Goal: Task Accomplishment & Management: Complete application form

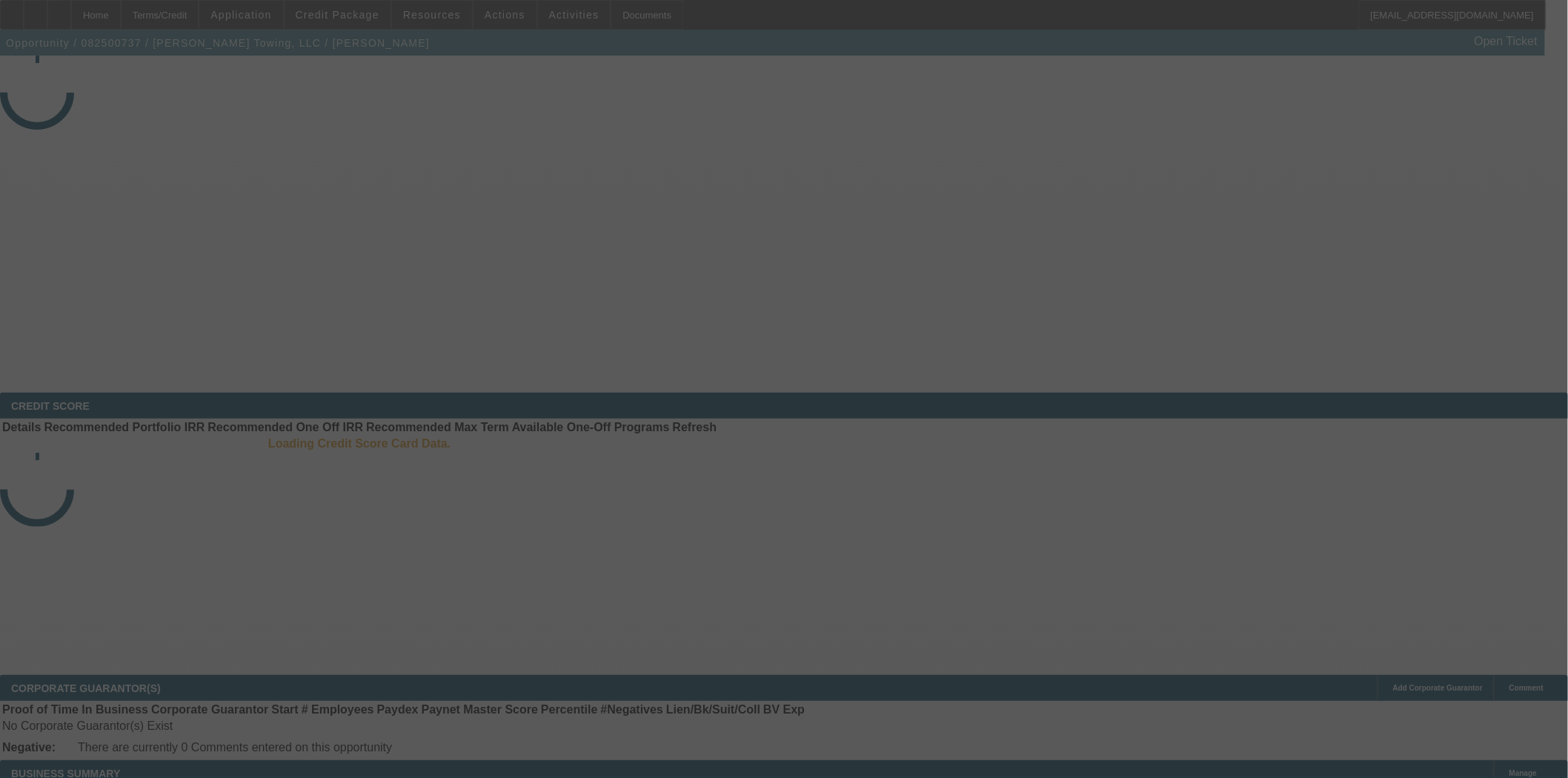
select select "3"
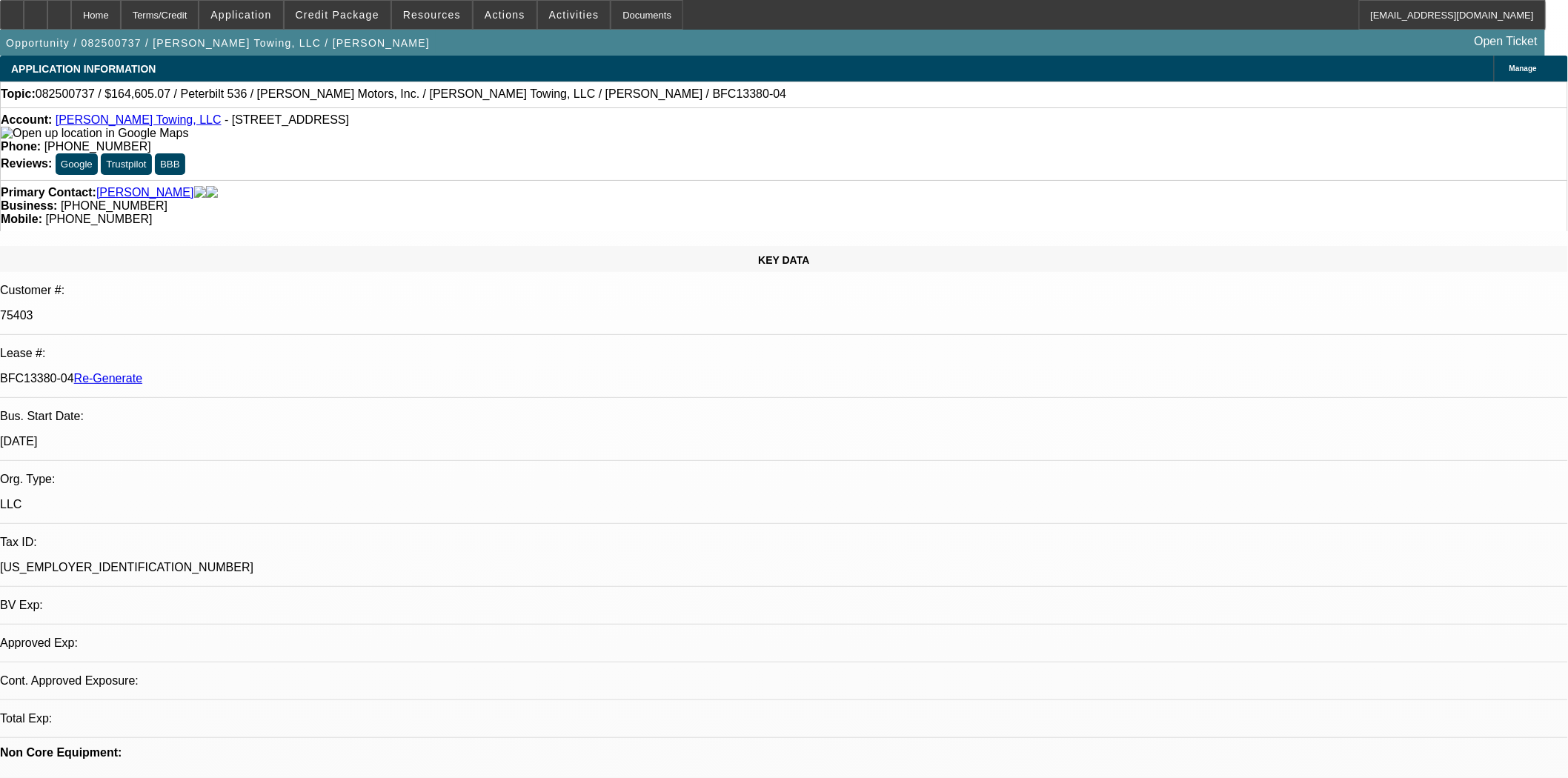
select select "0"
select select "2"
select select "0"
select select "6"
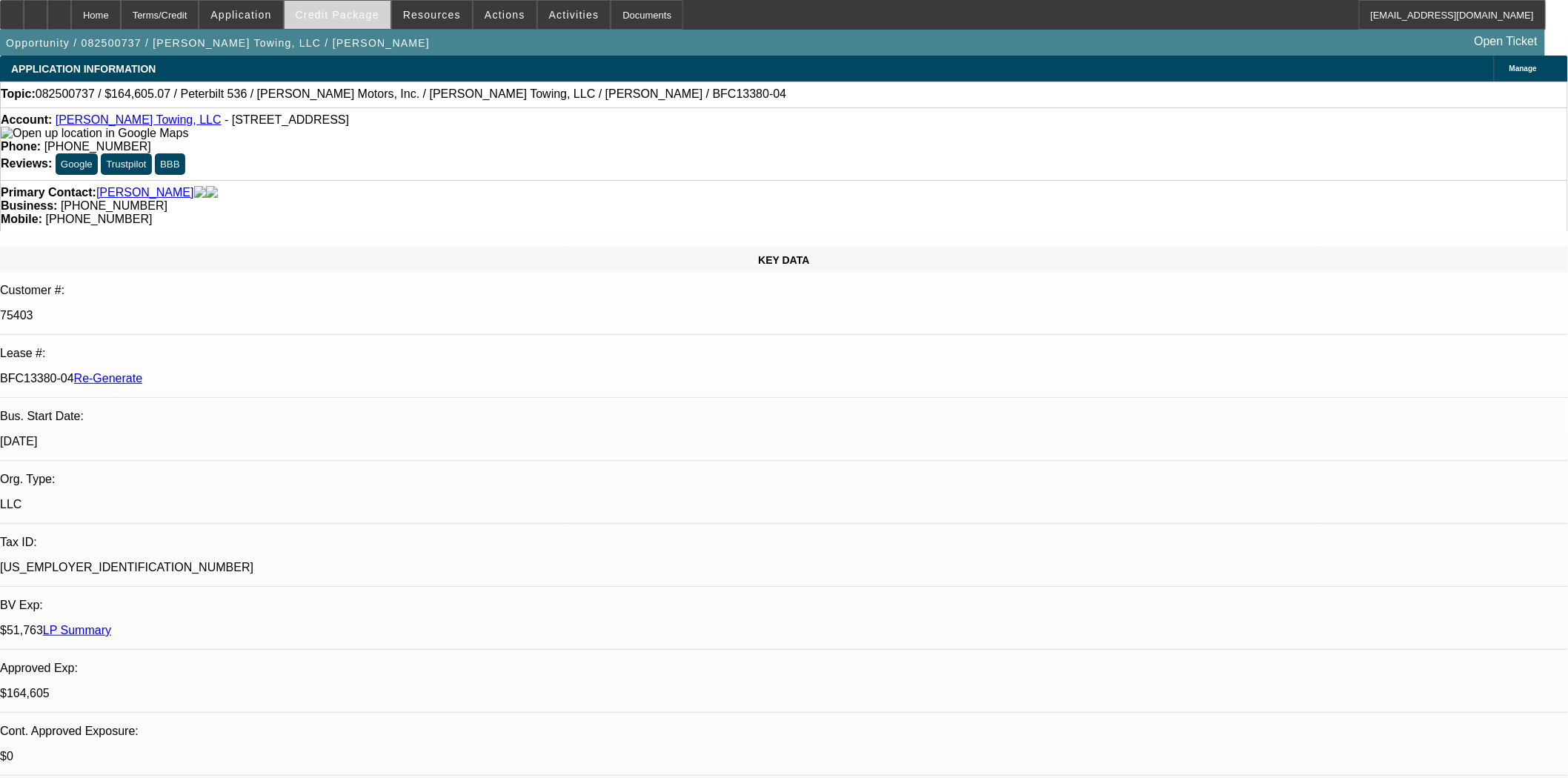
click at [369, 16] on span "Credit Package" at bounding box center [337, 15] width 84 height 12
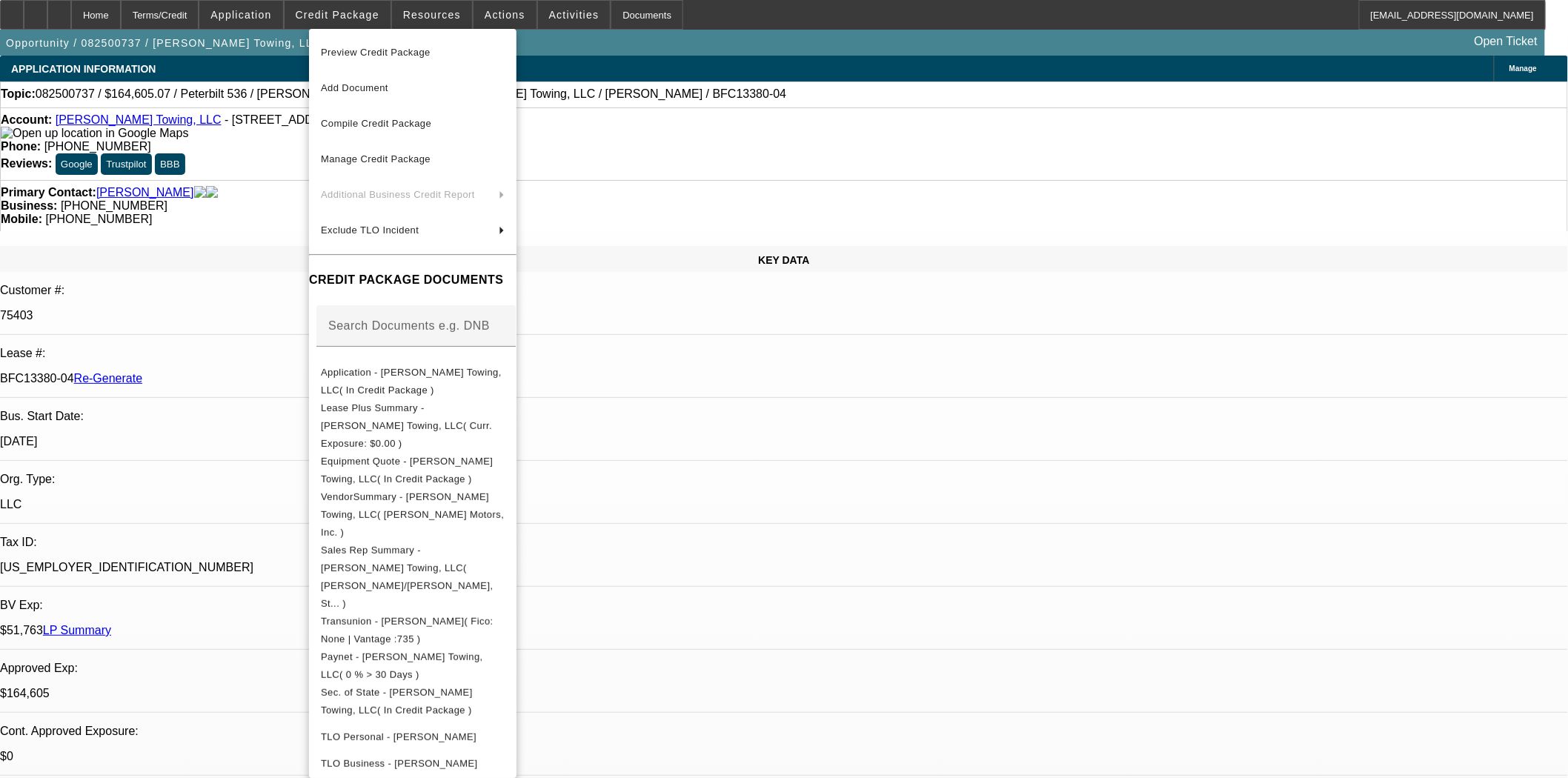
click at [383, 48] on span "Preview Credit Package" at bounding box center [376, 52] width 110 height 11
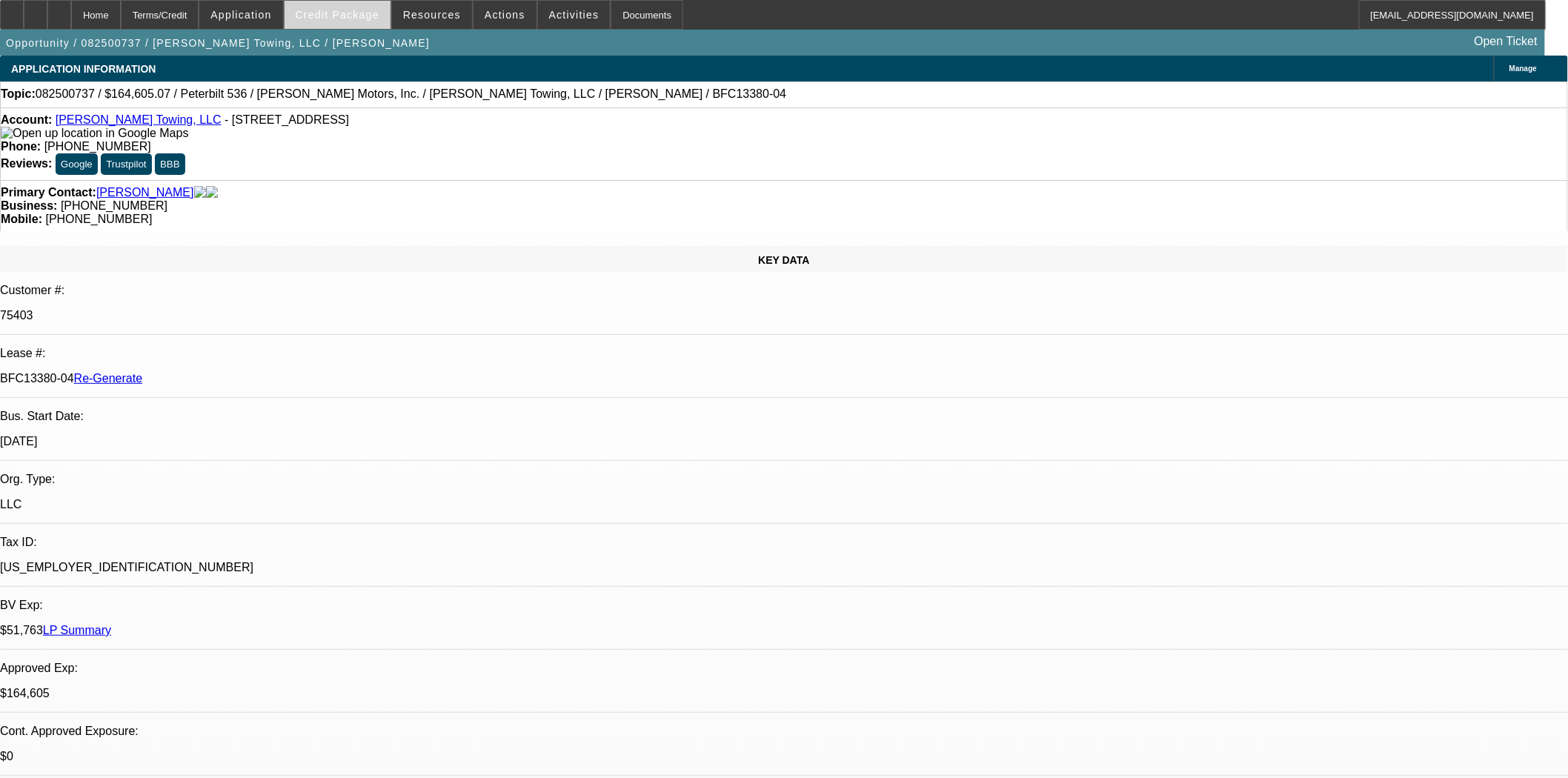
click at [343, 18] on span "Credit Package" at bounding box center [337, 15] width 84 height 12
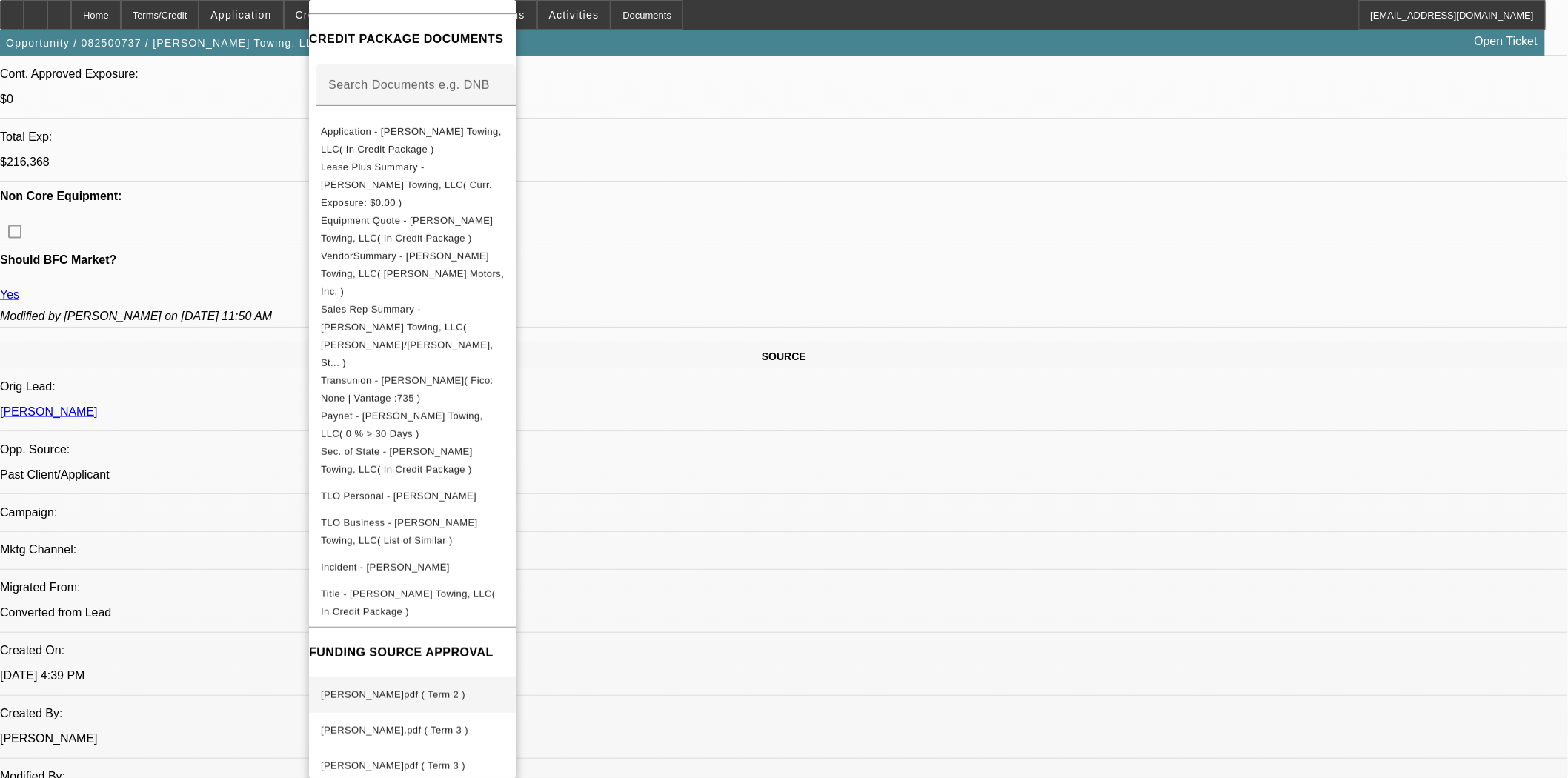
scroll to position [658, 0]
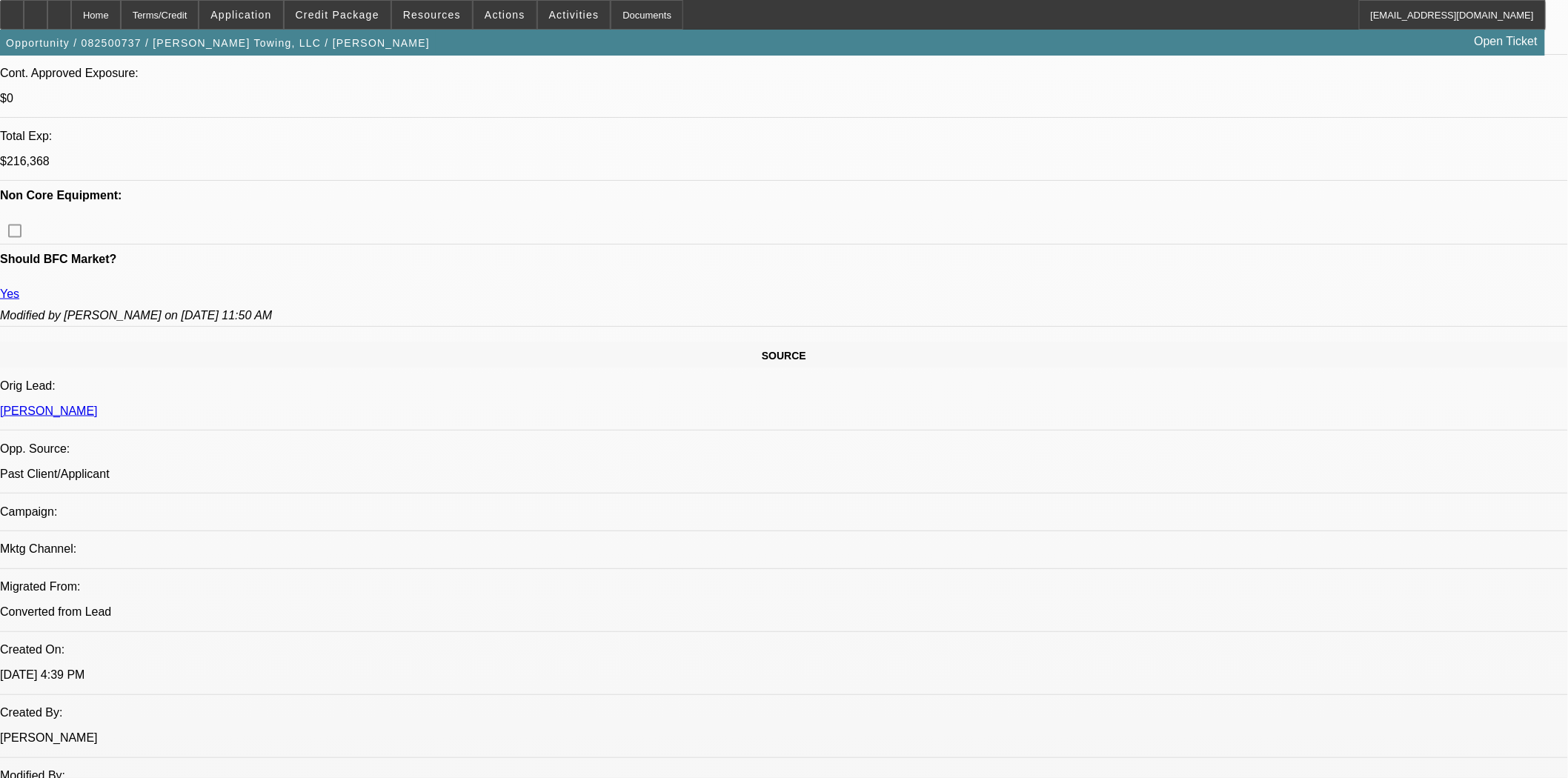
scroll to position [82, 0]
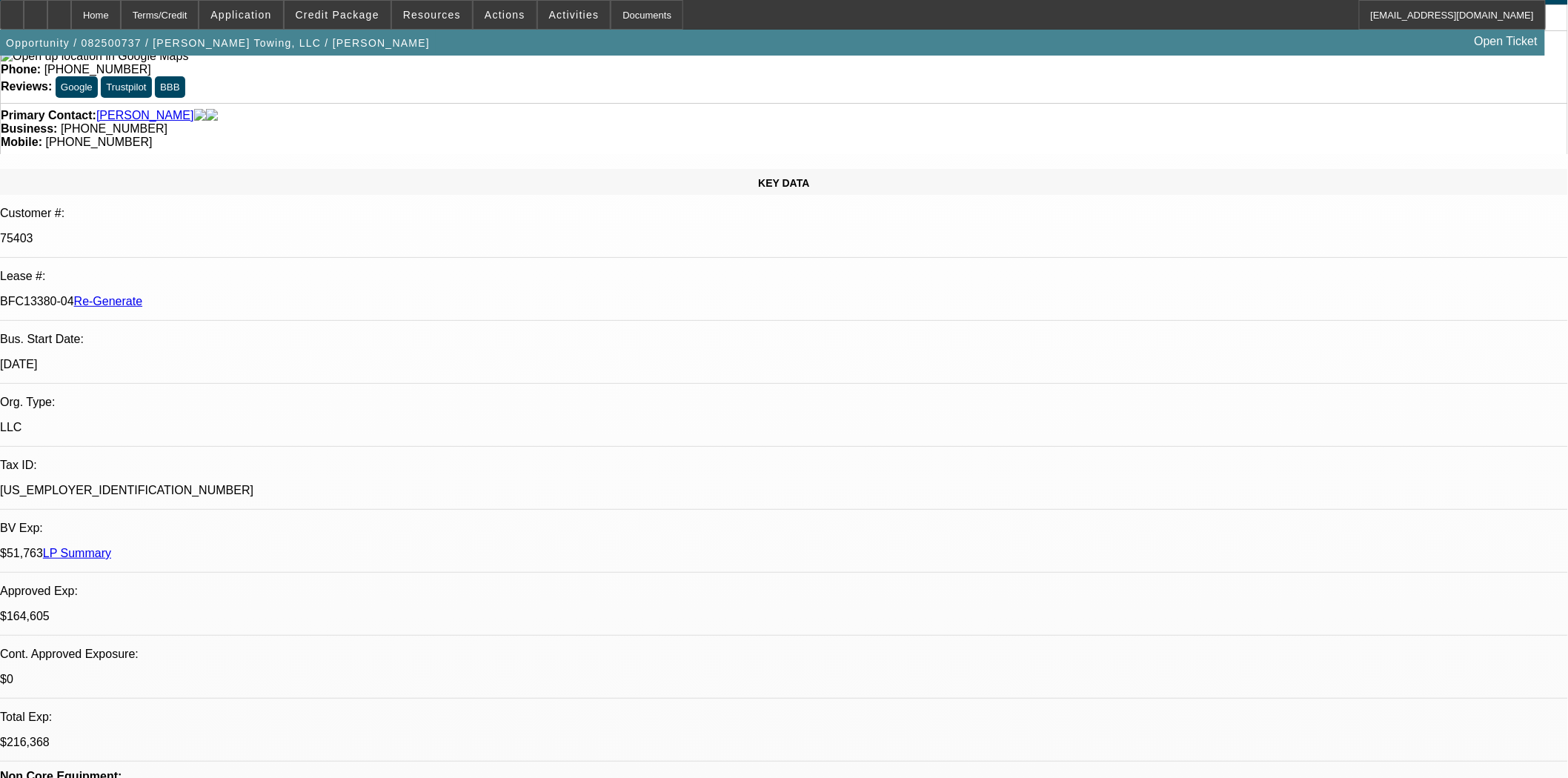
scroll to position [0, 0]
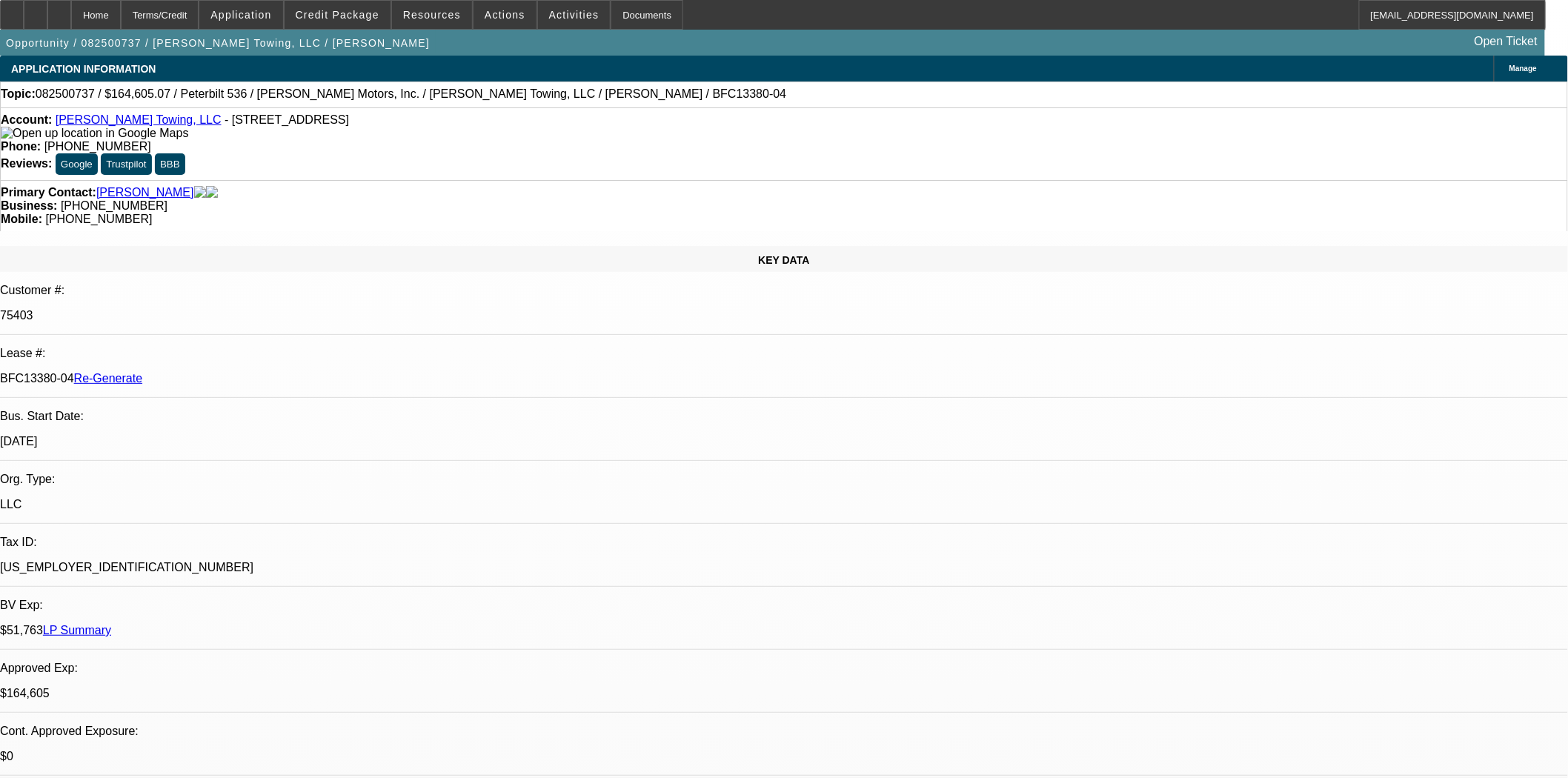
click at [1179, 155] on button "reply_all Reply All" at bounding box center [1205, 172] width 94 height 36
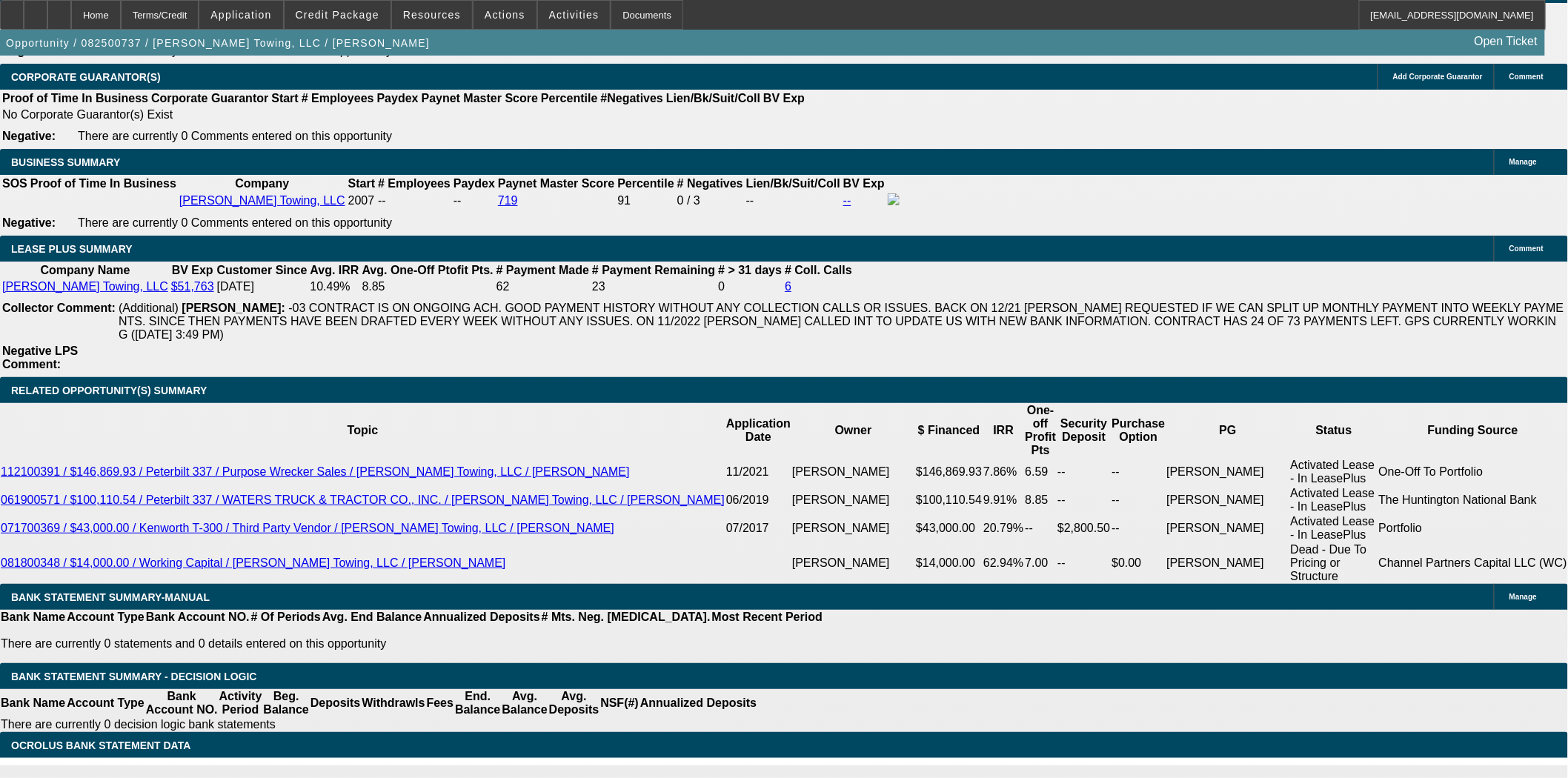
scroll to position [2470, 0]
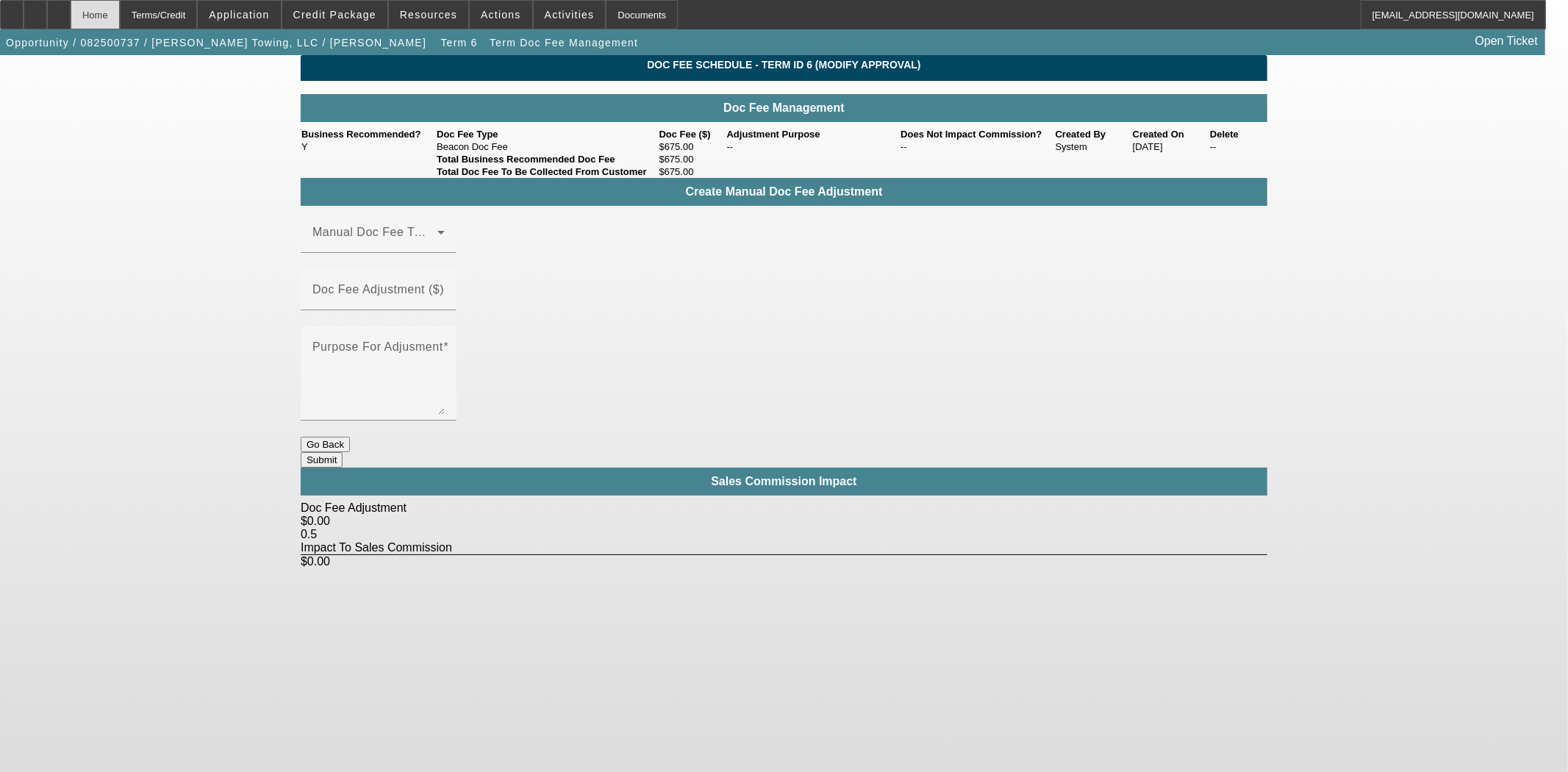
click at [120, 8] on div "Home" at bounding box center [95, 15] width 49 height 29
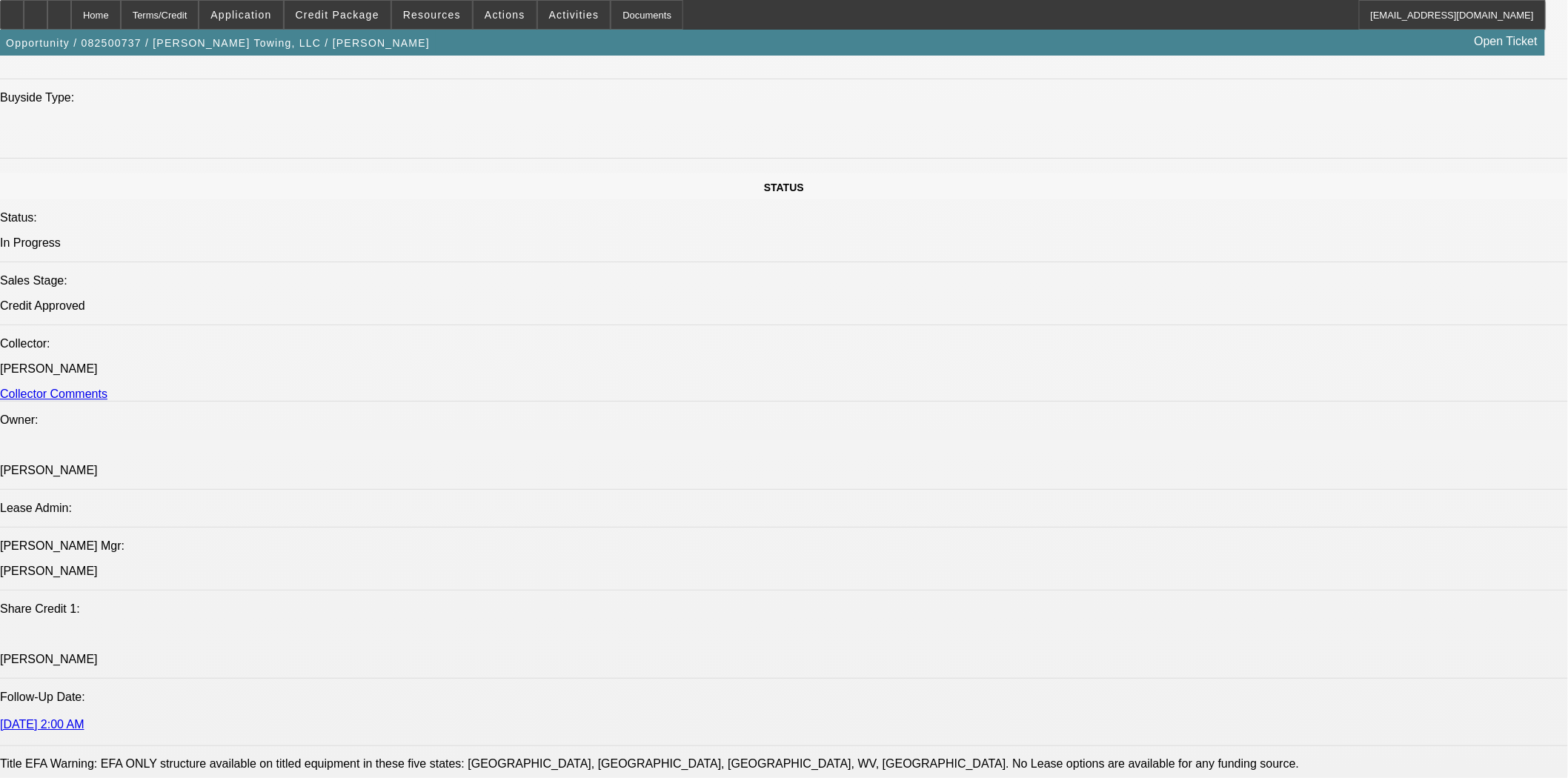
select select "0"
select select "2"
select select "0"
select select "6"
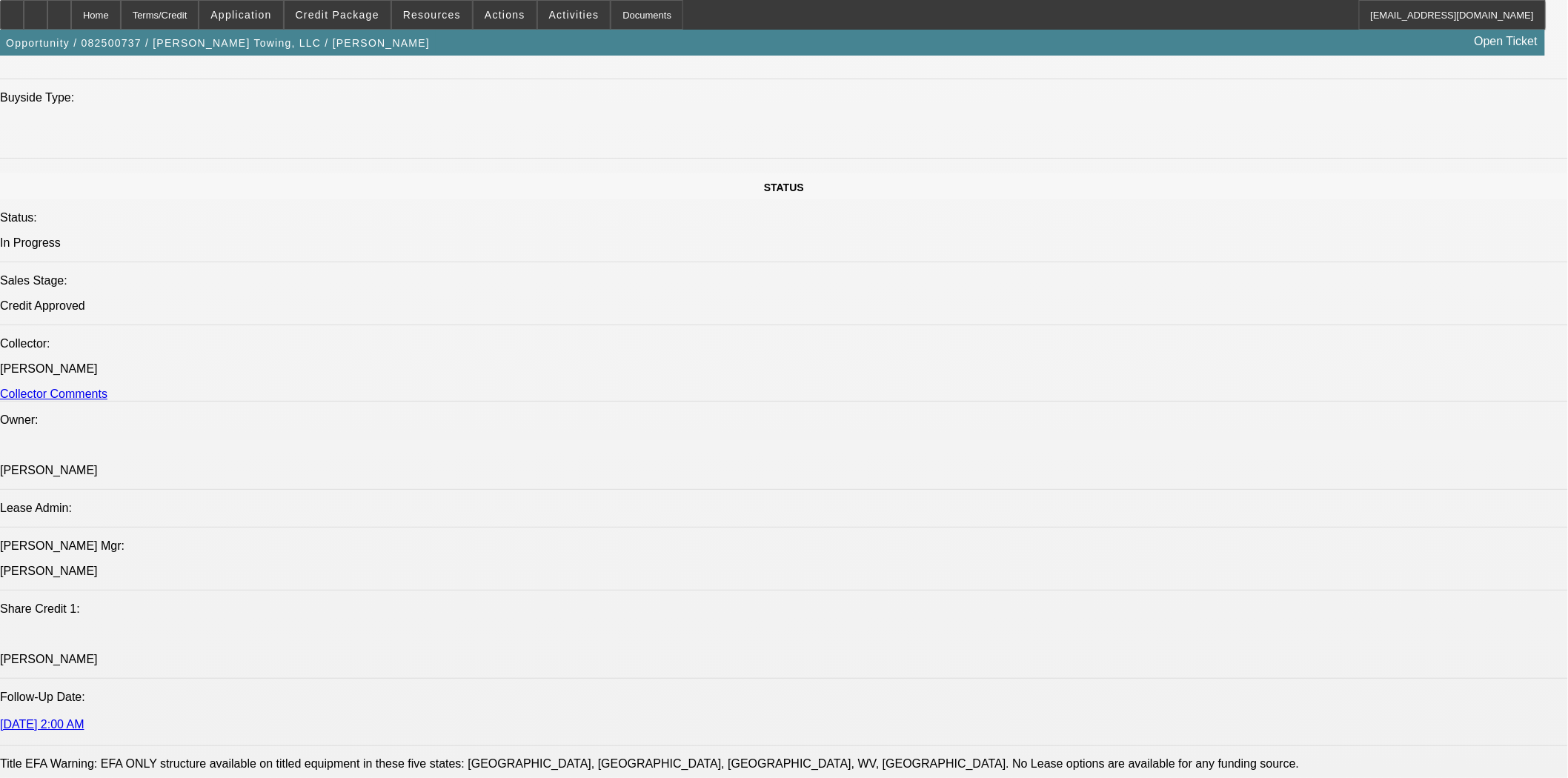
select select "0"
select select "2"
select select "0"
select select "6"
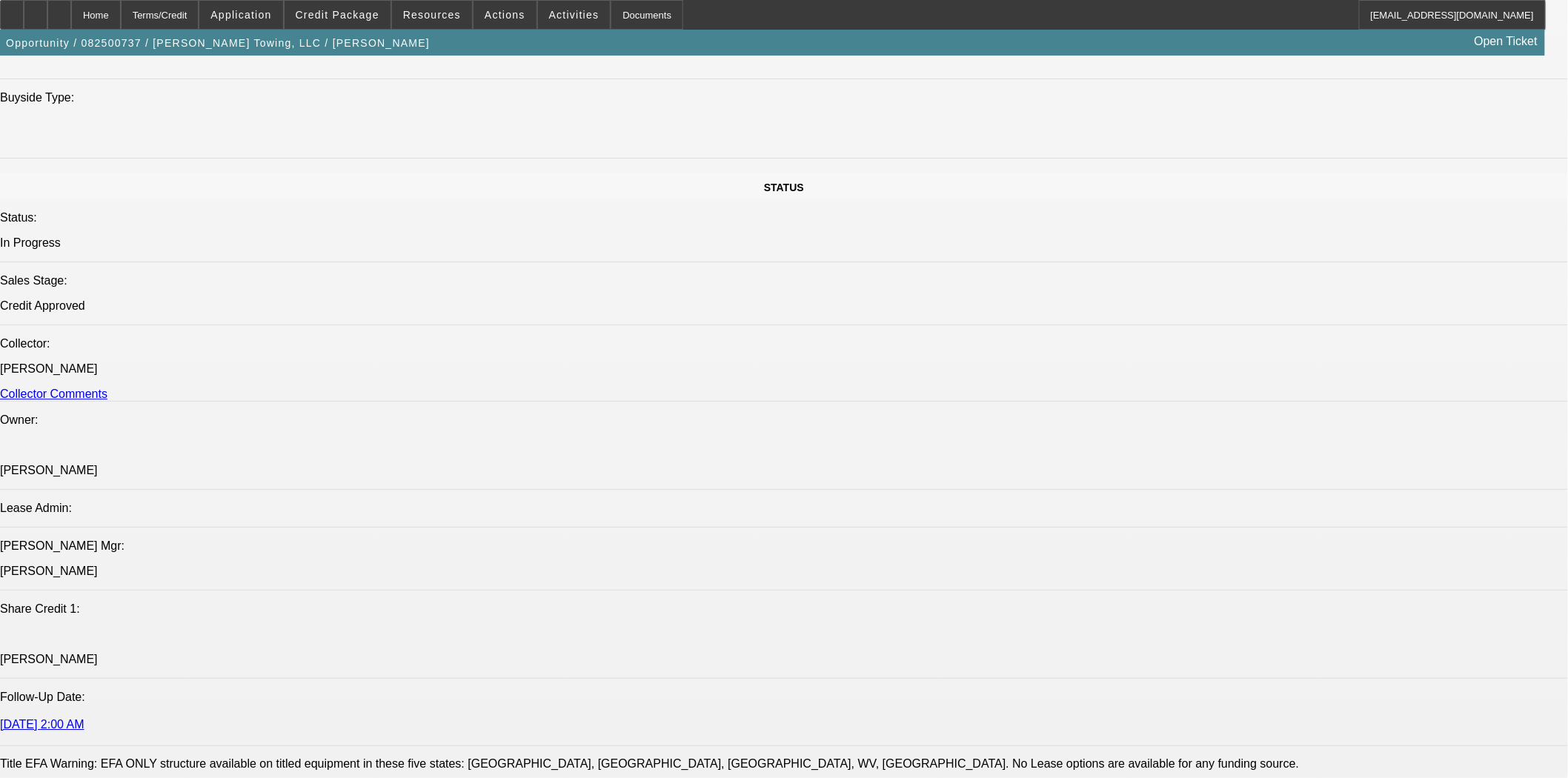
select select "0"
select select "6"
select select "0"
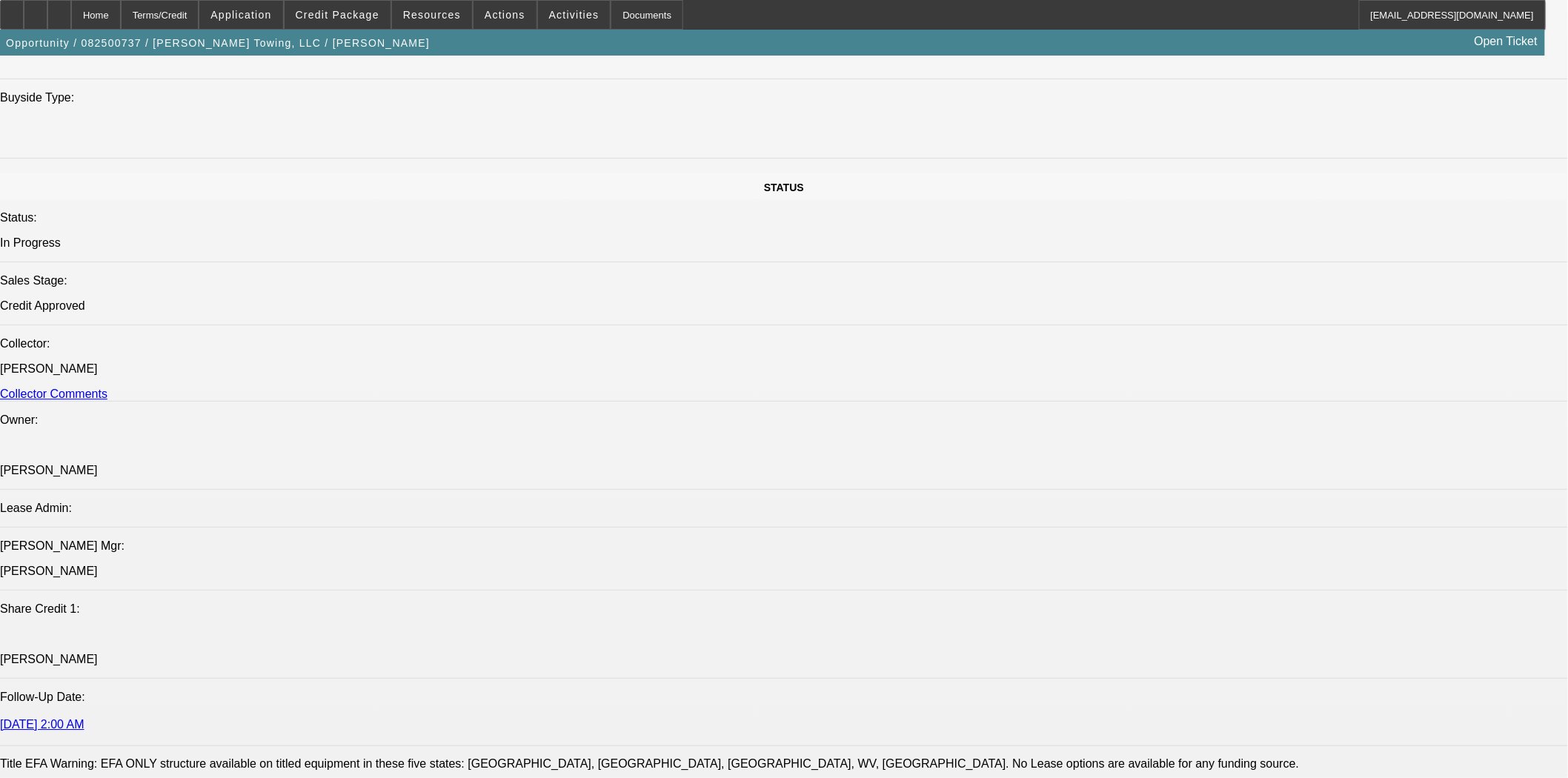
select select "0"
select select "2"
select select "0"
select select "6"
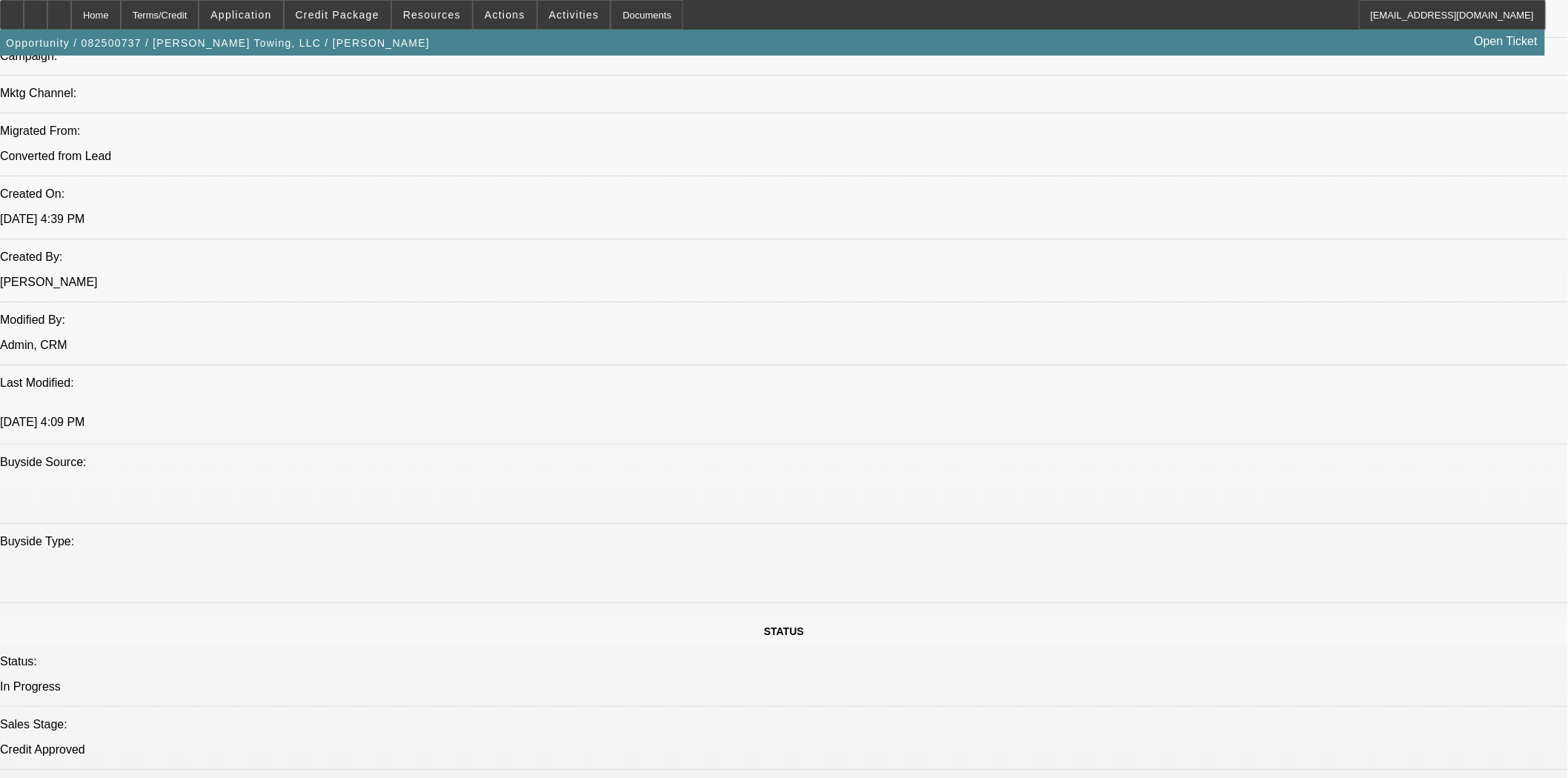
scroll to position [82, 0]
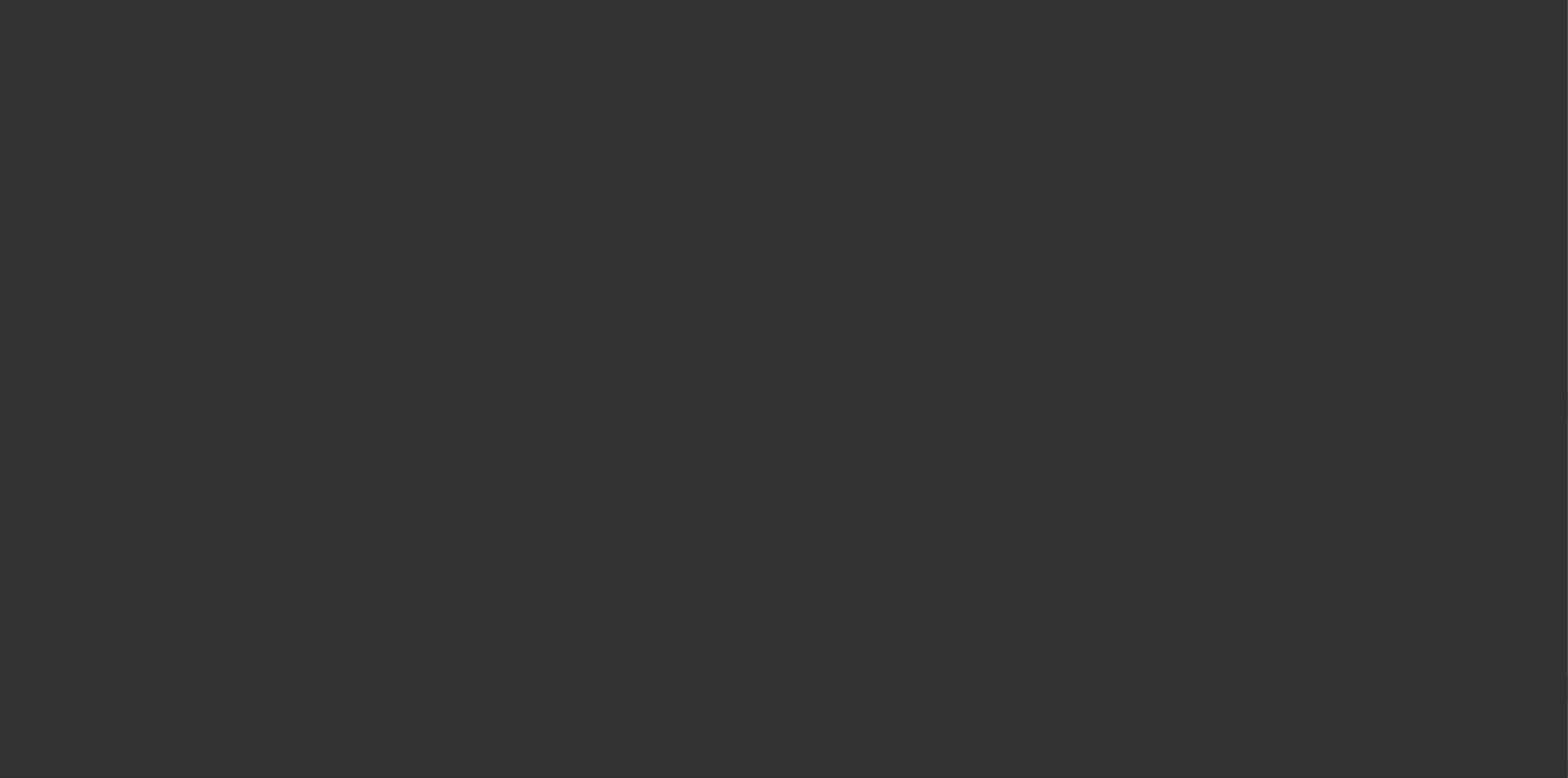
select select "4"
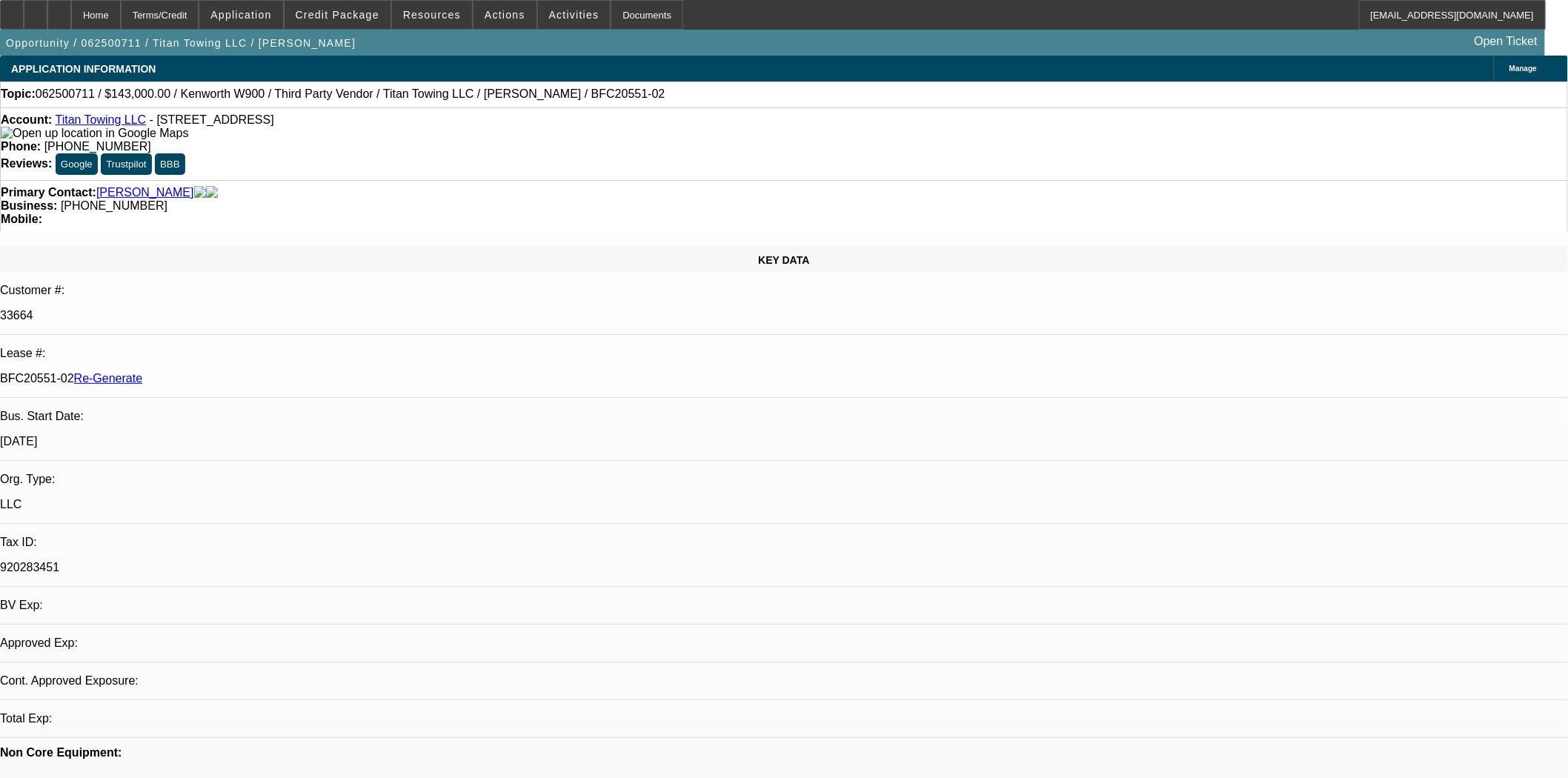
select select "0"
select select "2"
select select "0"
select select "6"
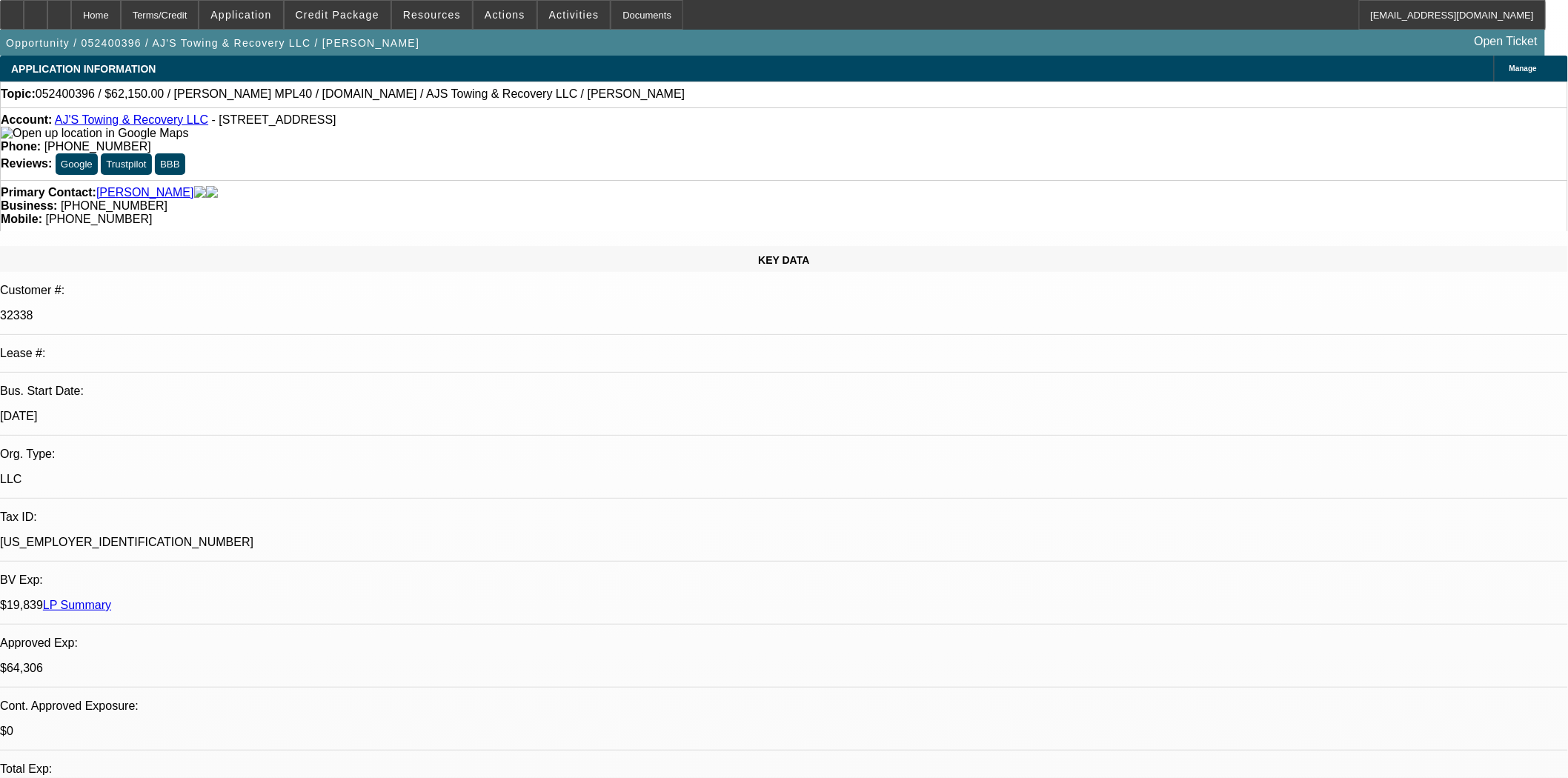
select select "0"
select select "2"
select select "0.1"
select select "4"
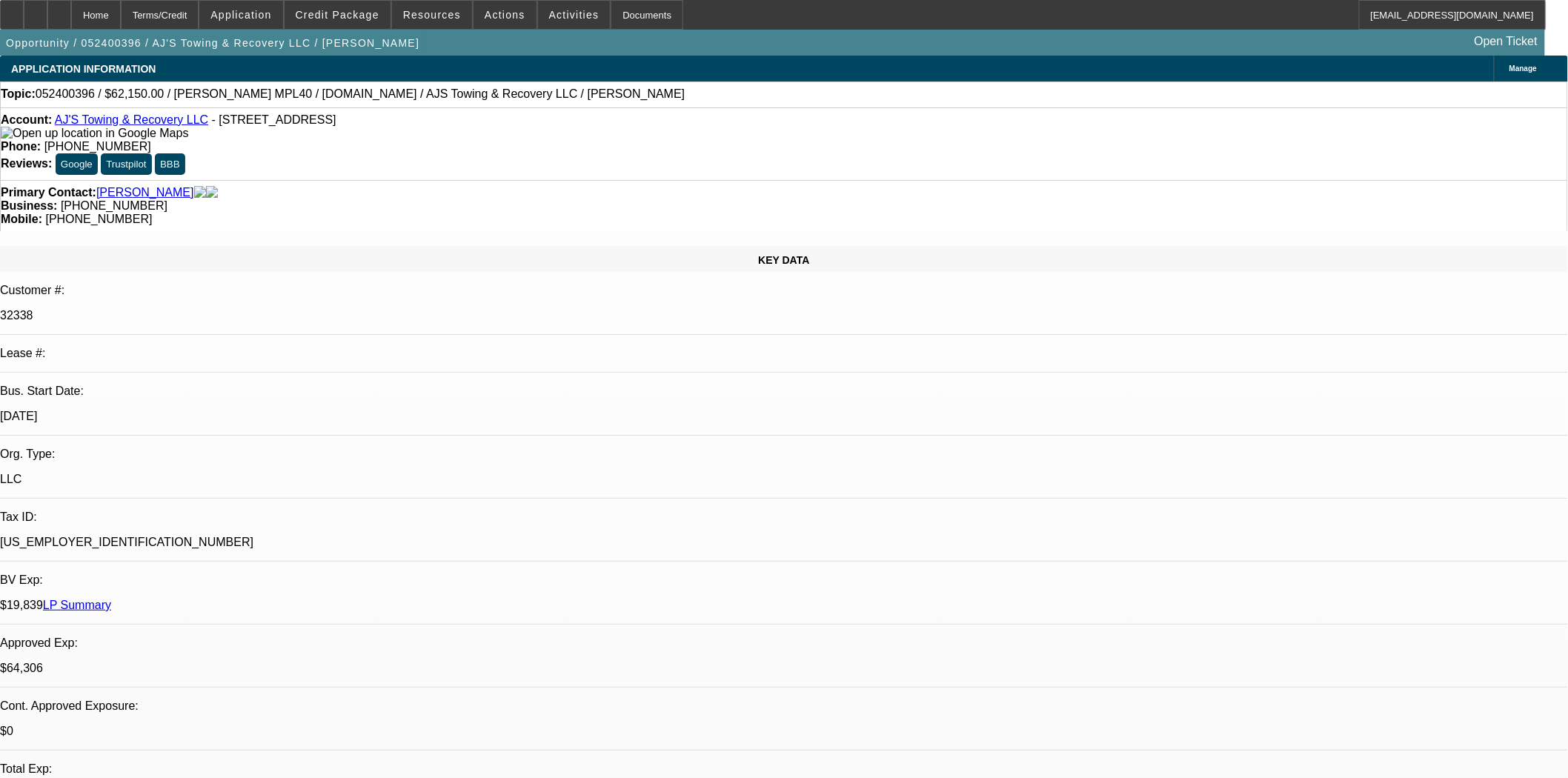
select select "0"
select select "2"
select select "0.1"
select select "4"
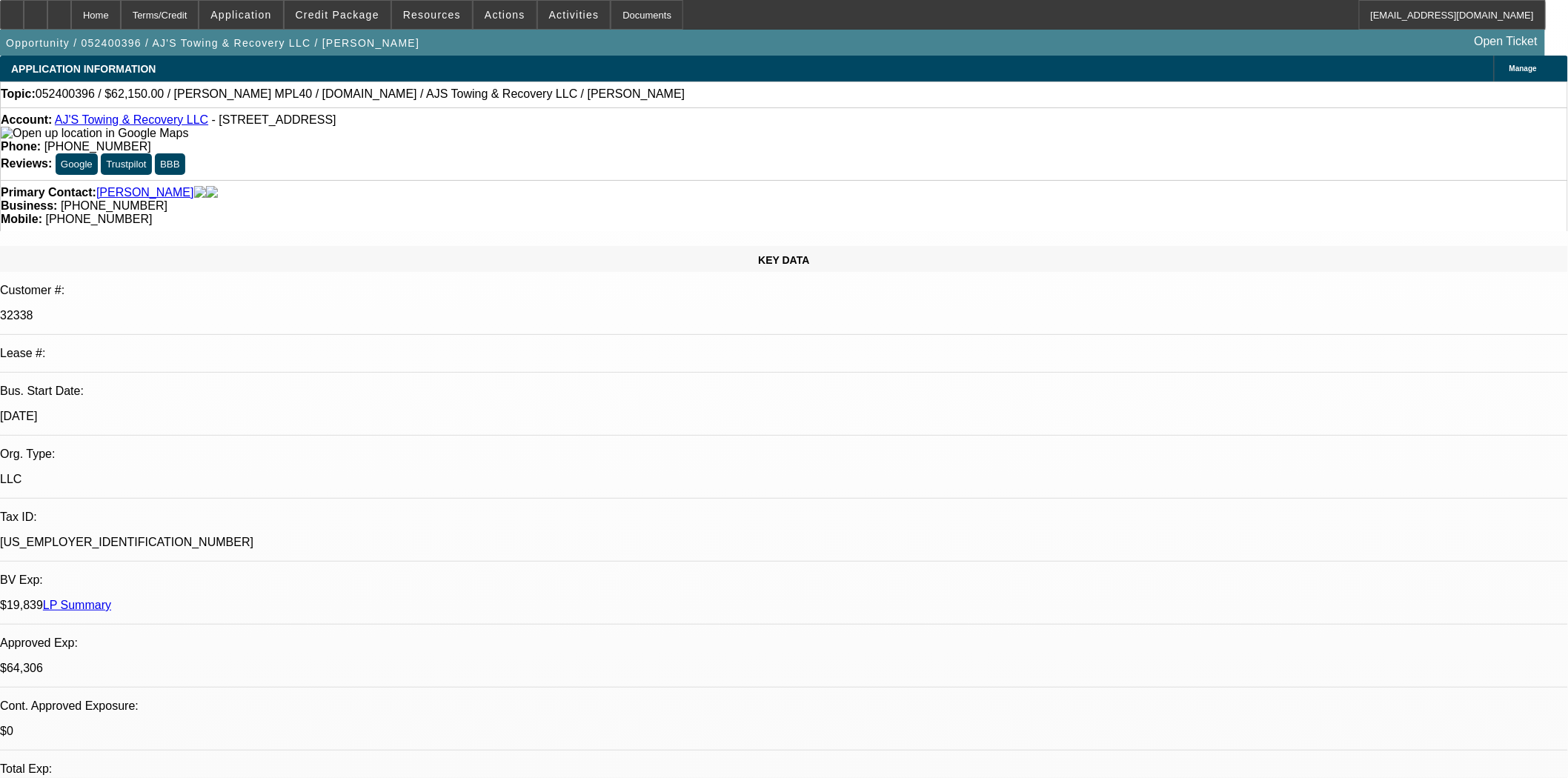
select select "0"
select select "2"
select select "0.1"
select select "4"
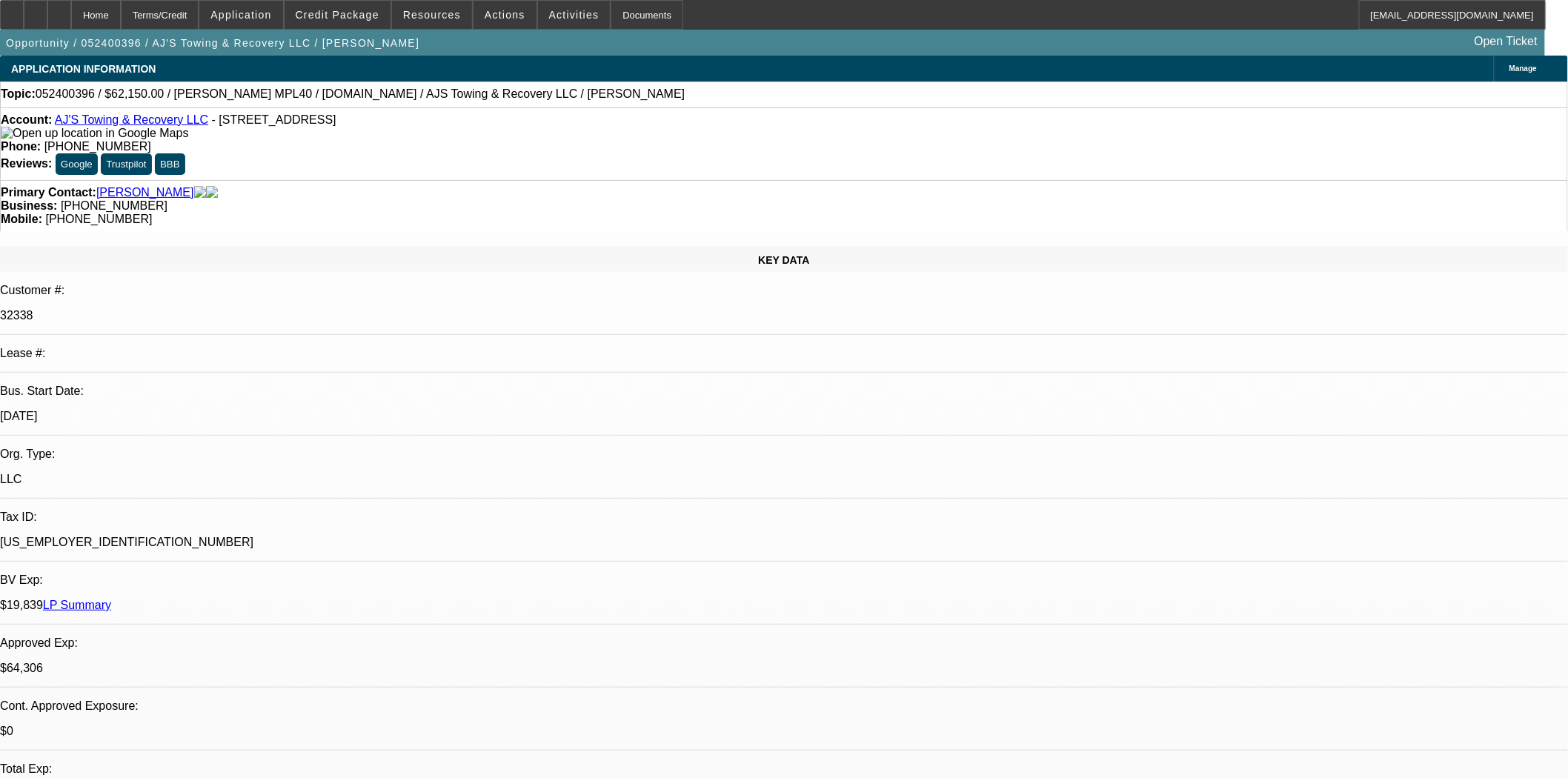
select select "0"
select select "2"
select select "0.1"
select select "4"
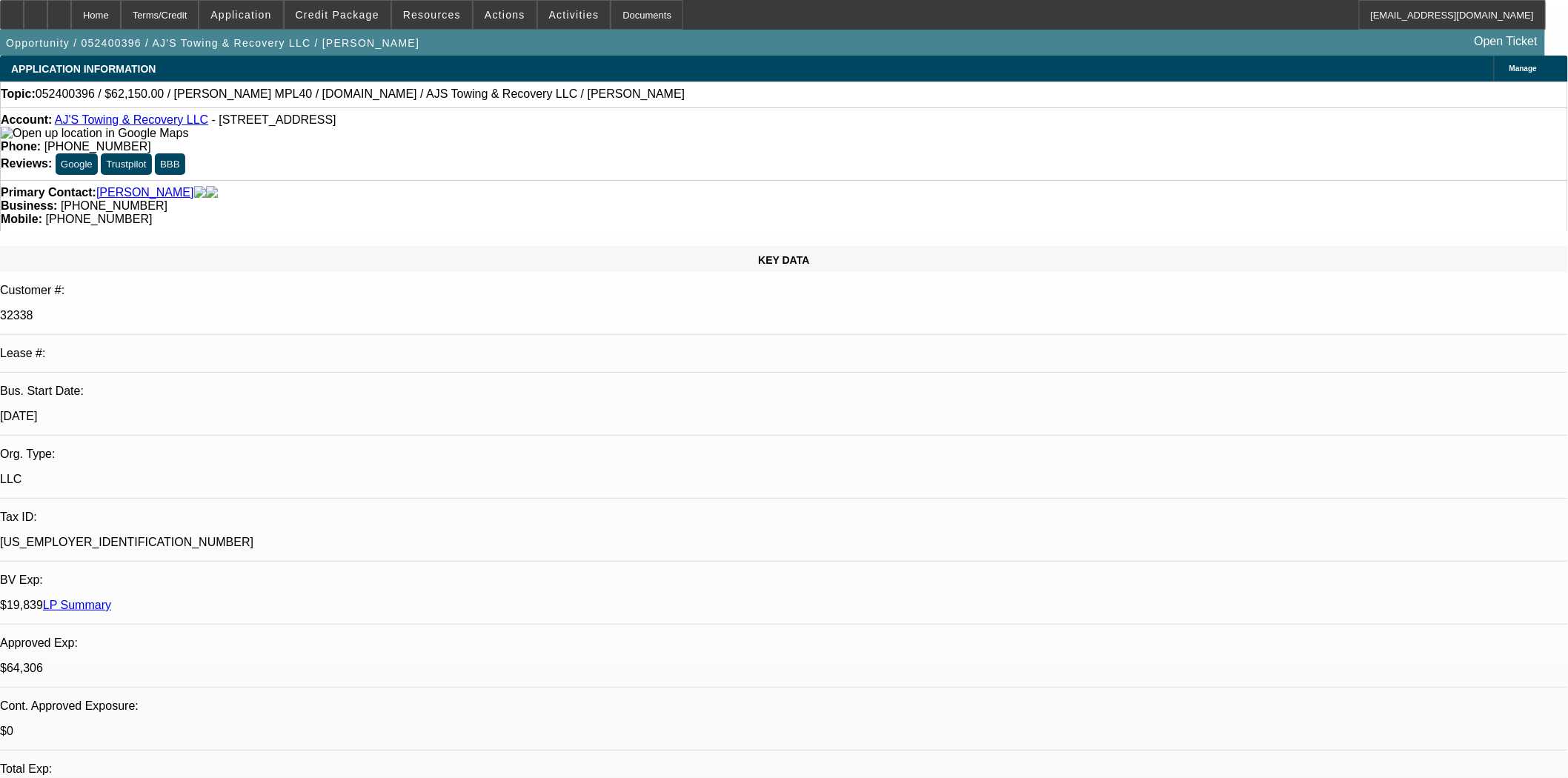
scroll to position [906, 0]
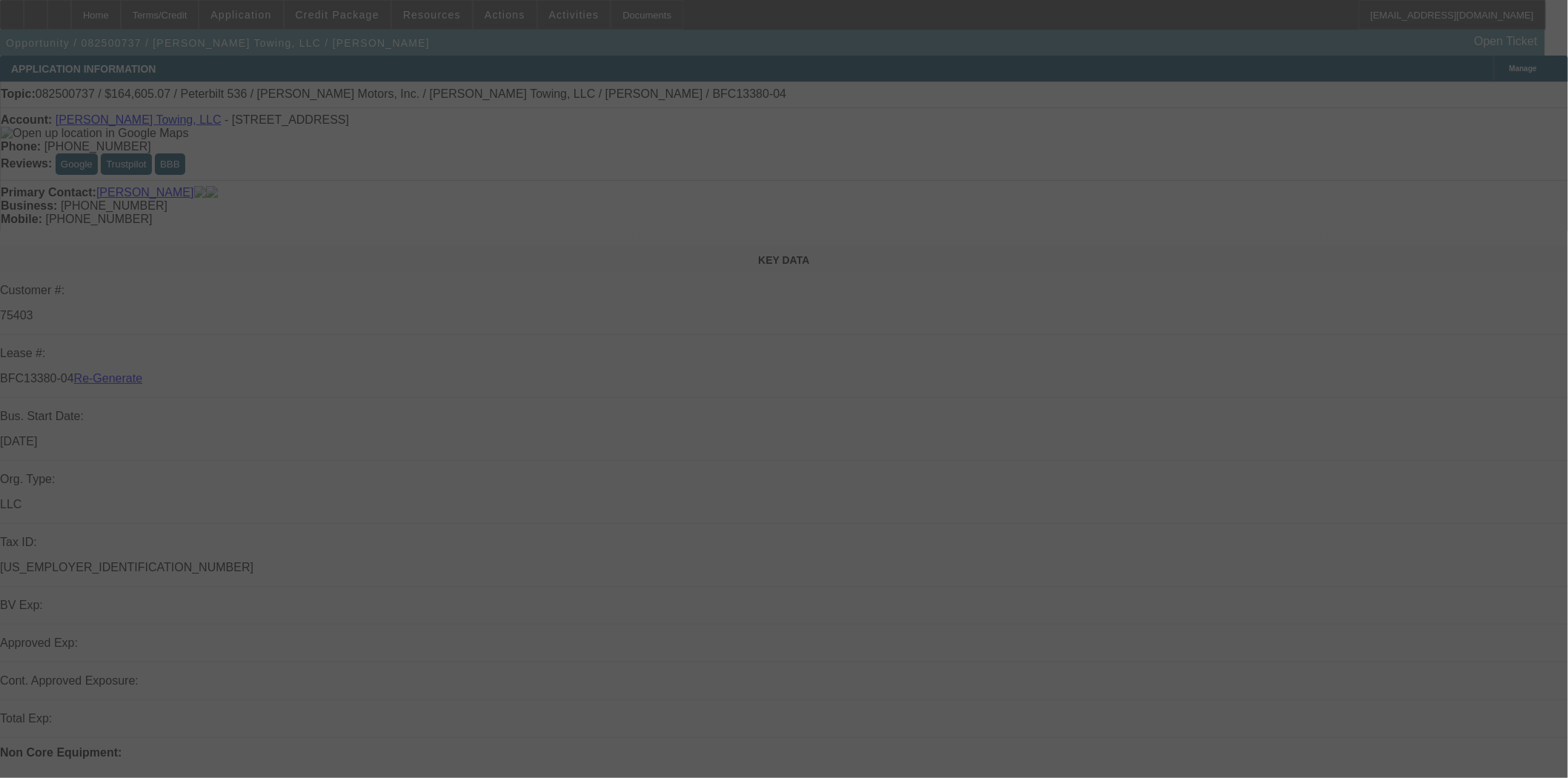
select select "3"
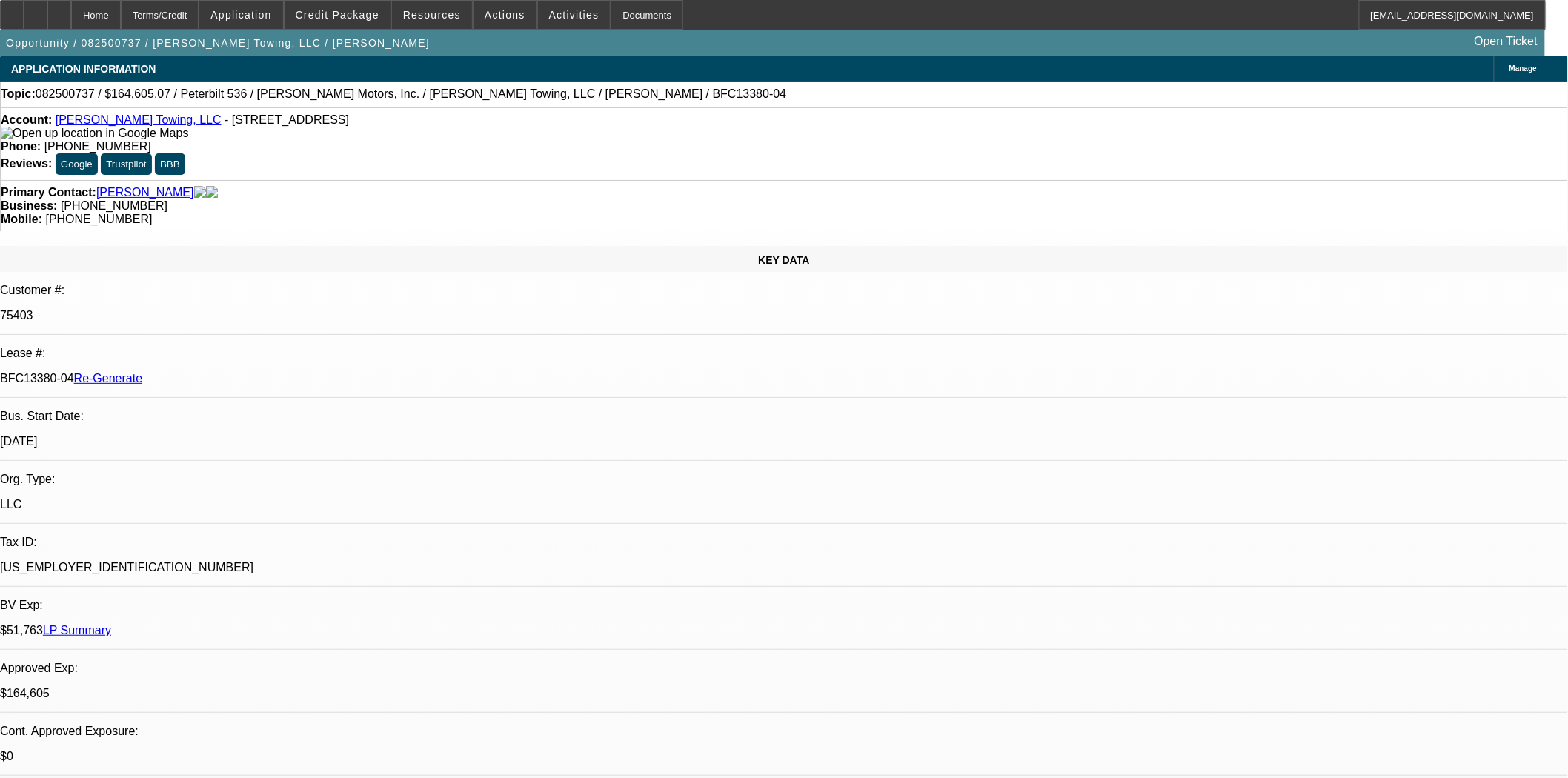
select select "0"
select select "2"
select select "0"
select select "6"
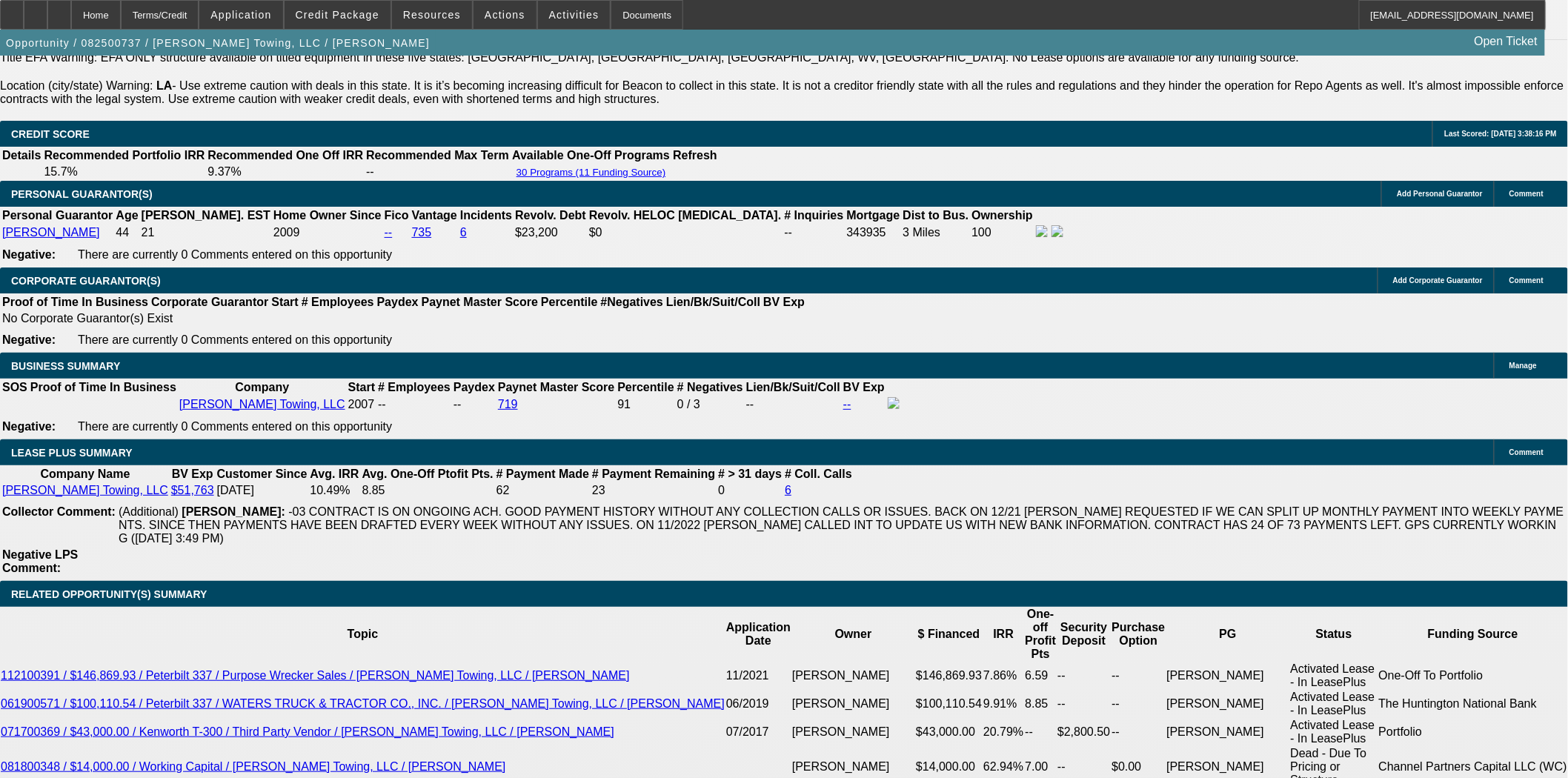
scroll to position [2306, 0]
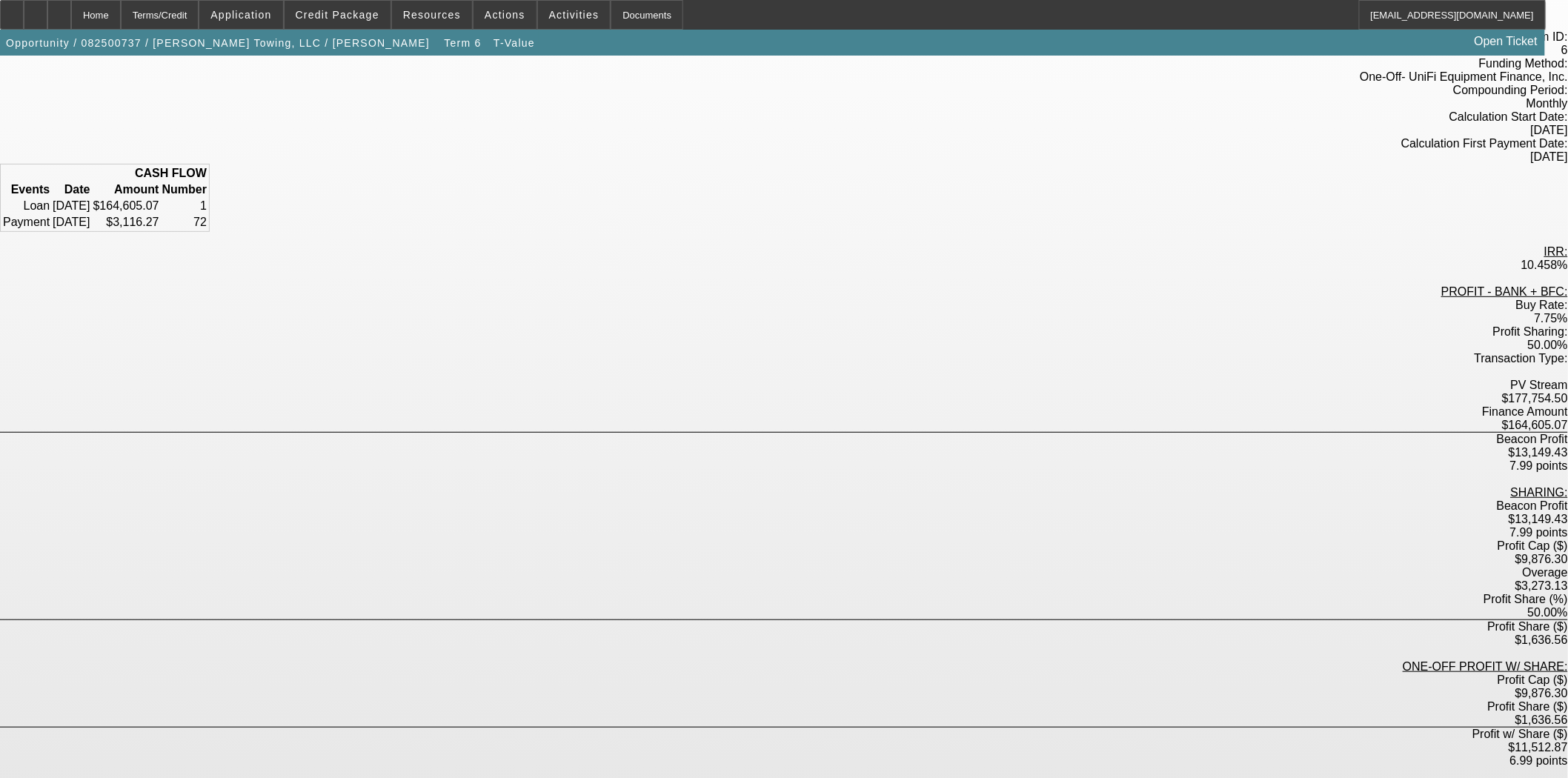
scroll to position [105, 0]
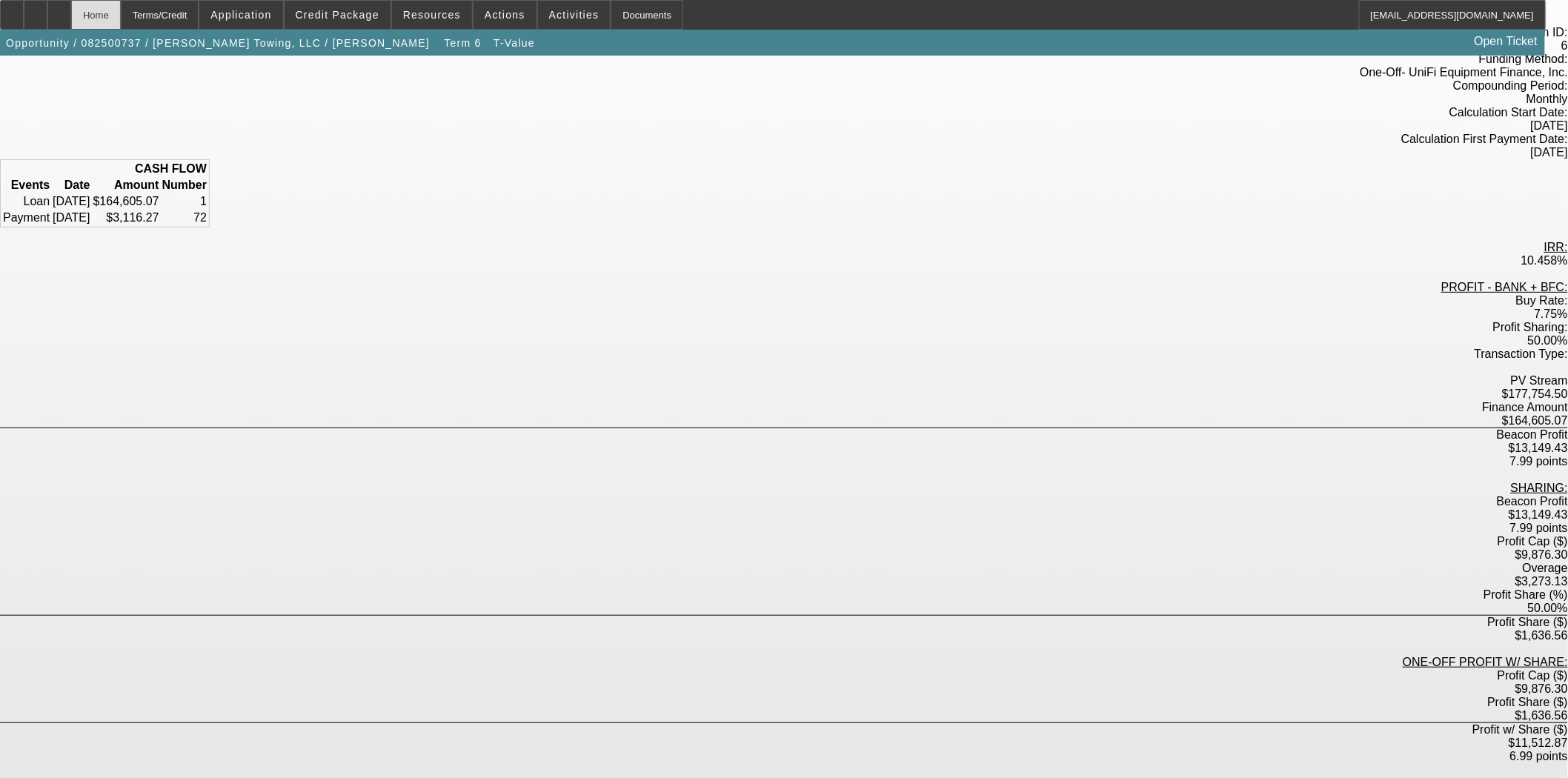
click at [121, 8] on div "Home" at bounding box center [96, 15] width 50 height 30
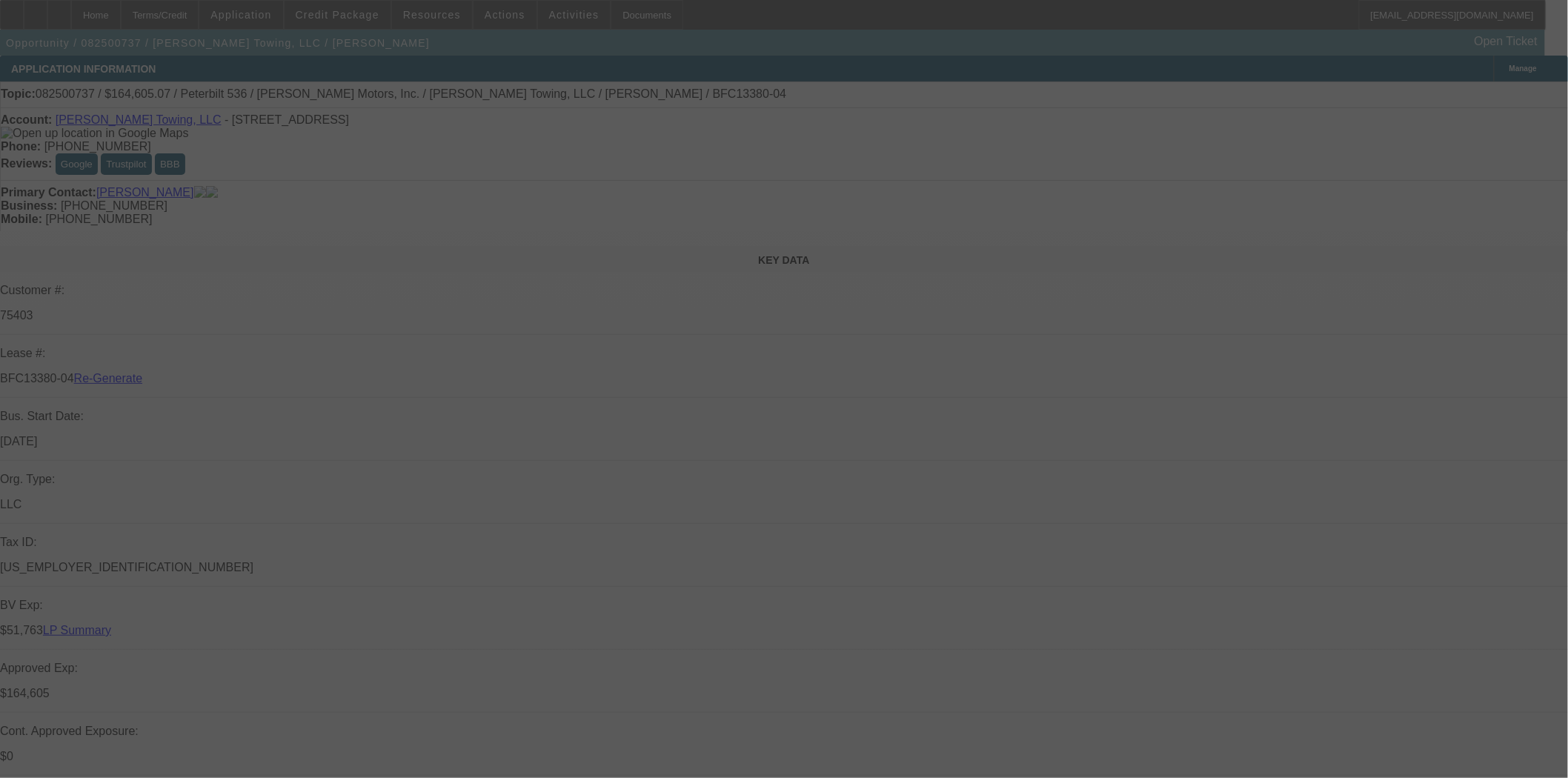
select select "3"
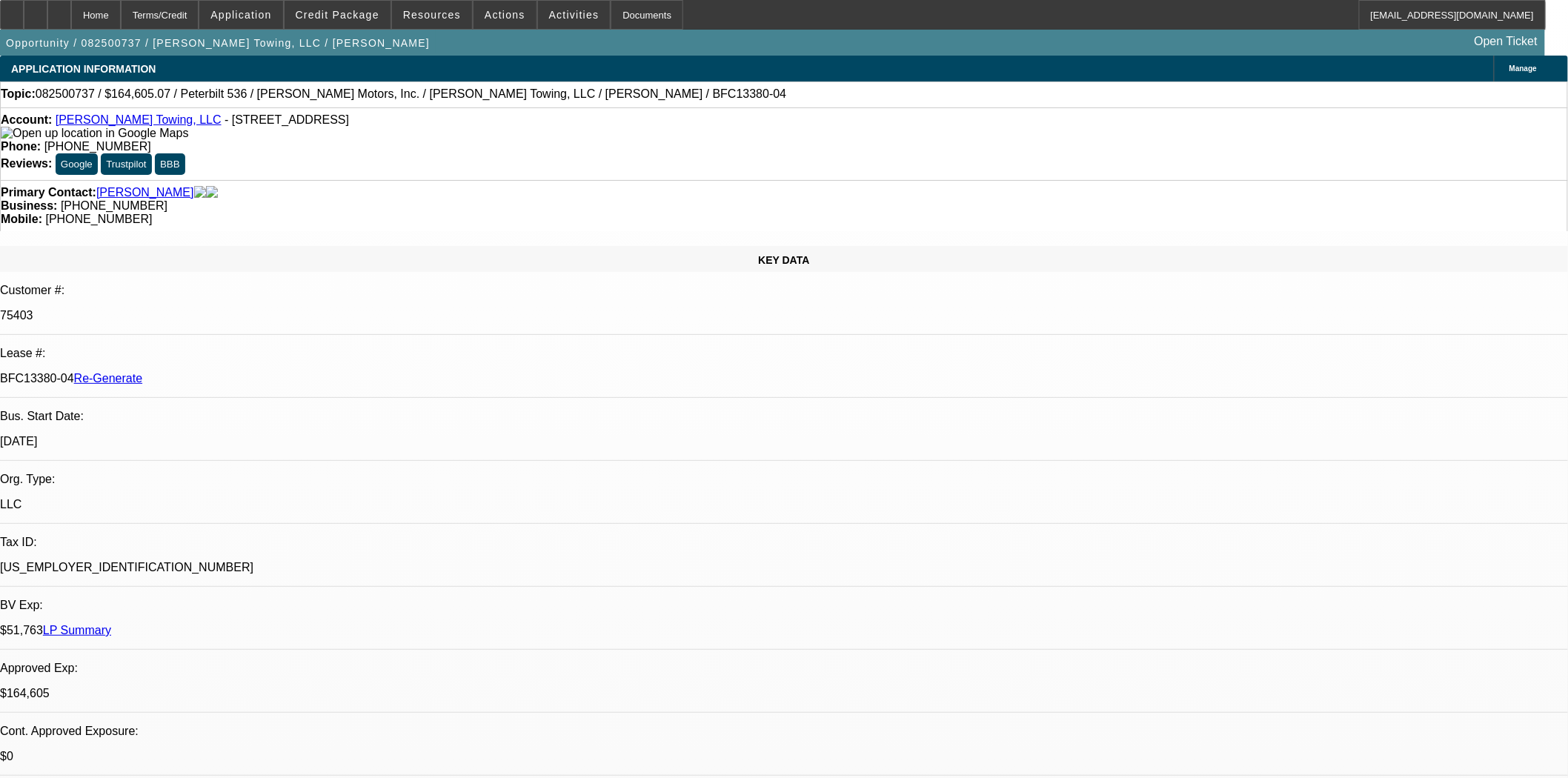
select select "0"
select select "2"
select select "0"
select select "6"
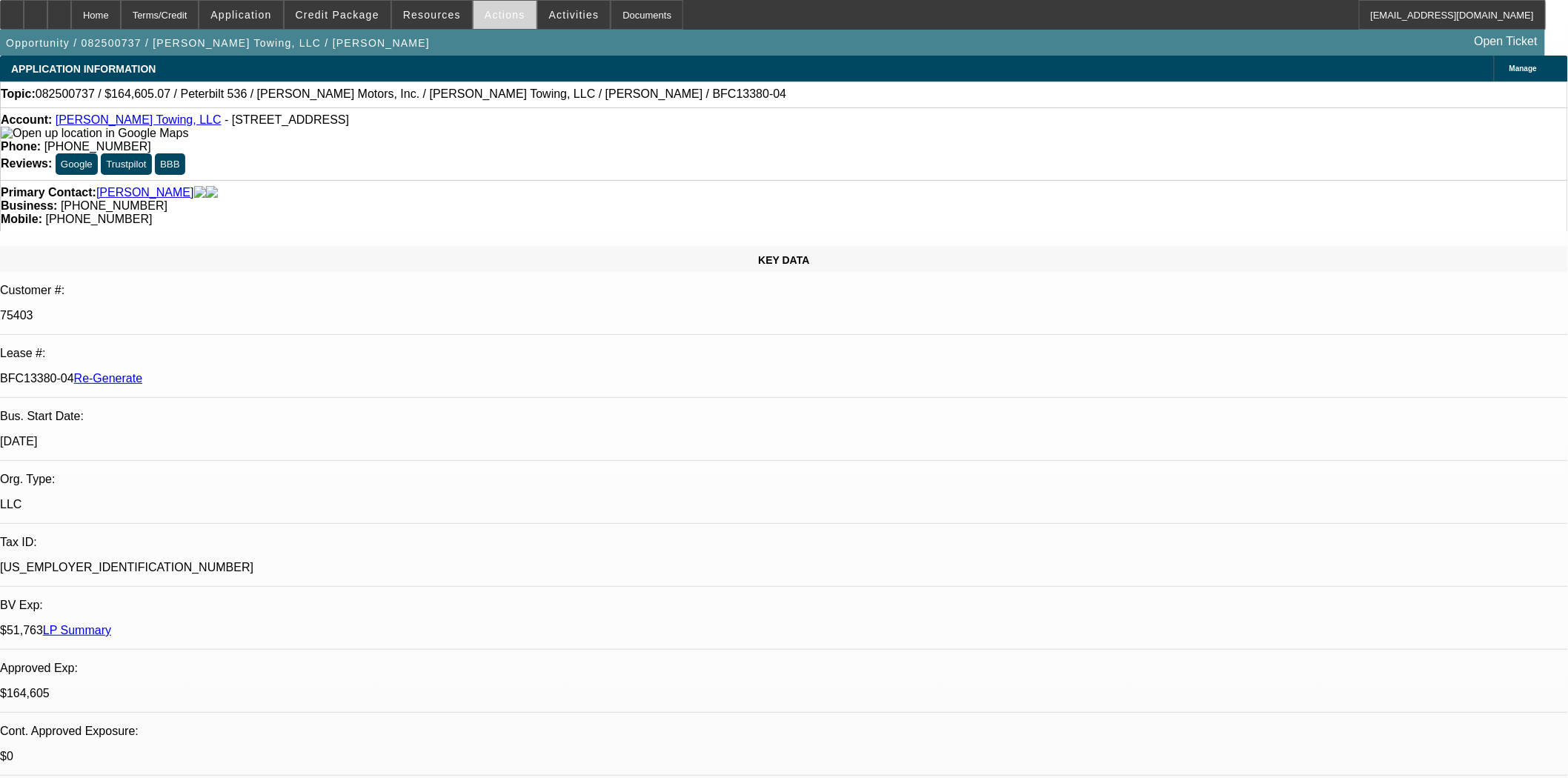
click at [498, 17] on span "Actions" at bounding box center [505, 15] width 41 height 12
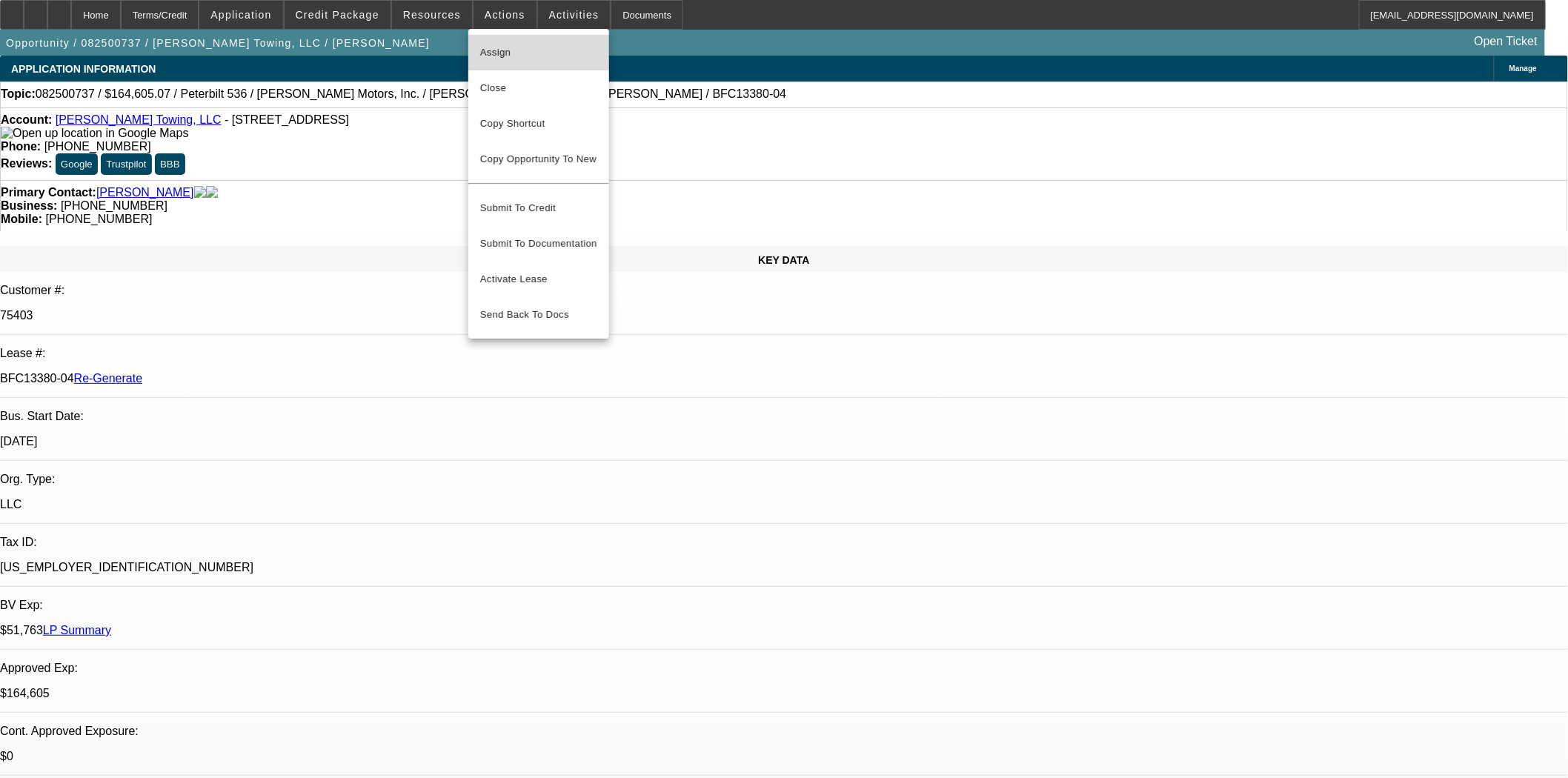
click at [510, 48] on span "Assign" at bounding box center [539, 53] width 117 height 18
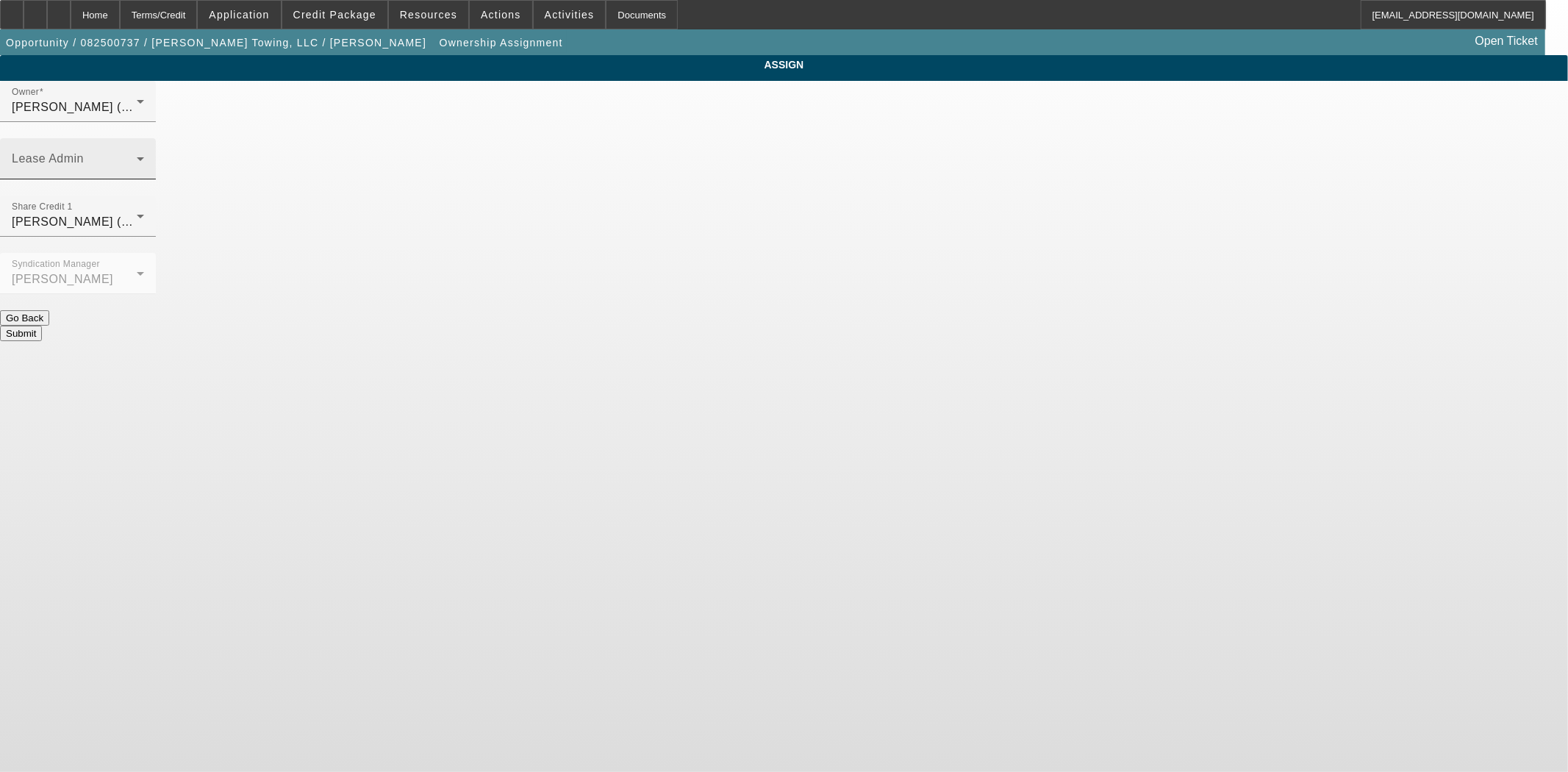
click at [137, 156] on span at bounding box center [74, 164] width 125 height 18
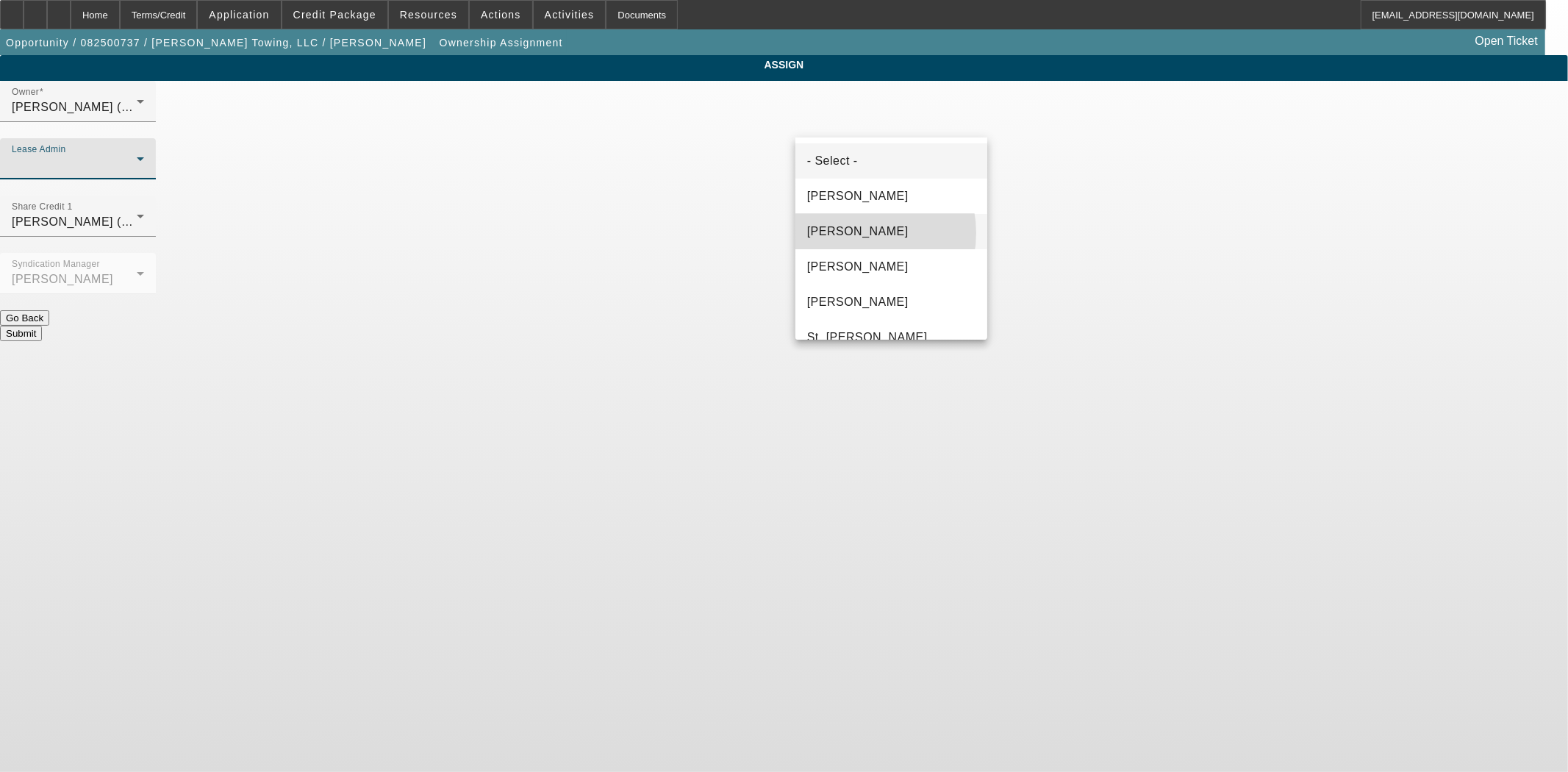
click at [854, 233] on span "[PERSON_NAME]" at bounding box center [858, 232] width 102 height 18
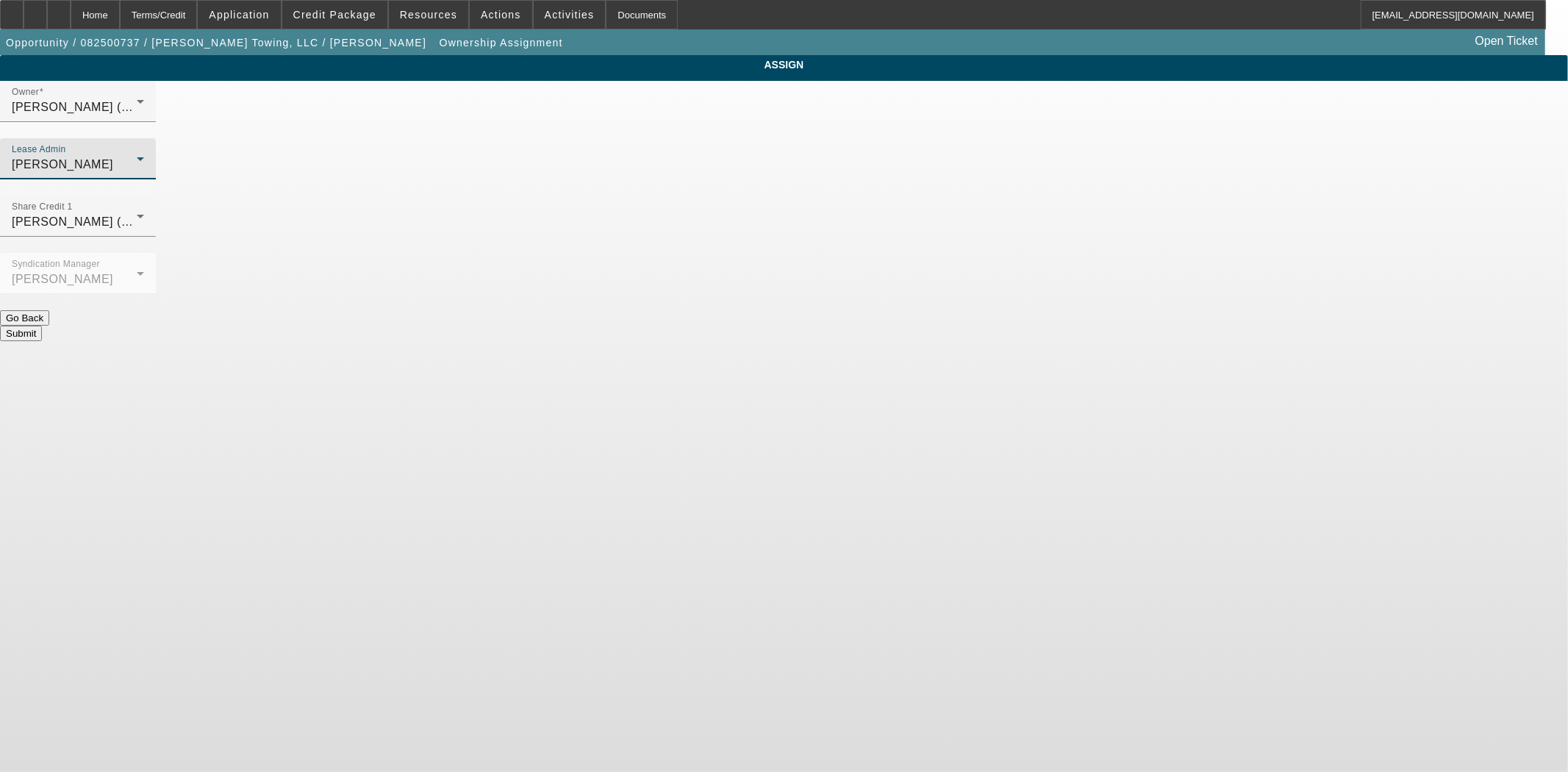
click at [42, 326] on button "Submit" at bounding box center [21, 333] width 42 height 15
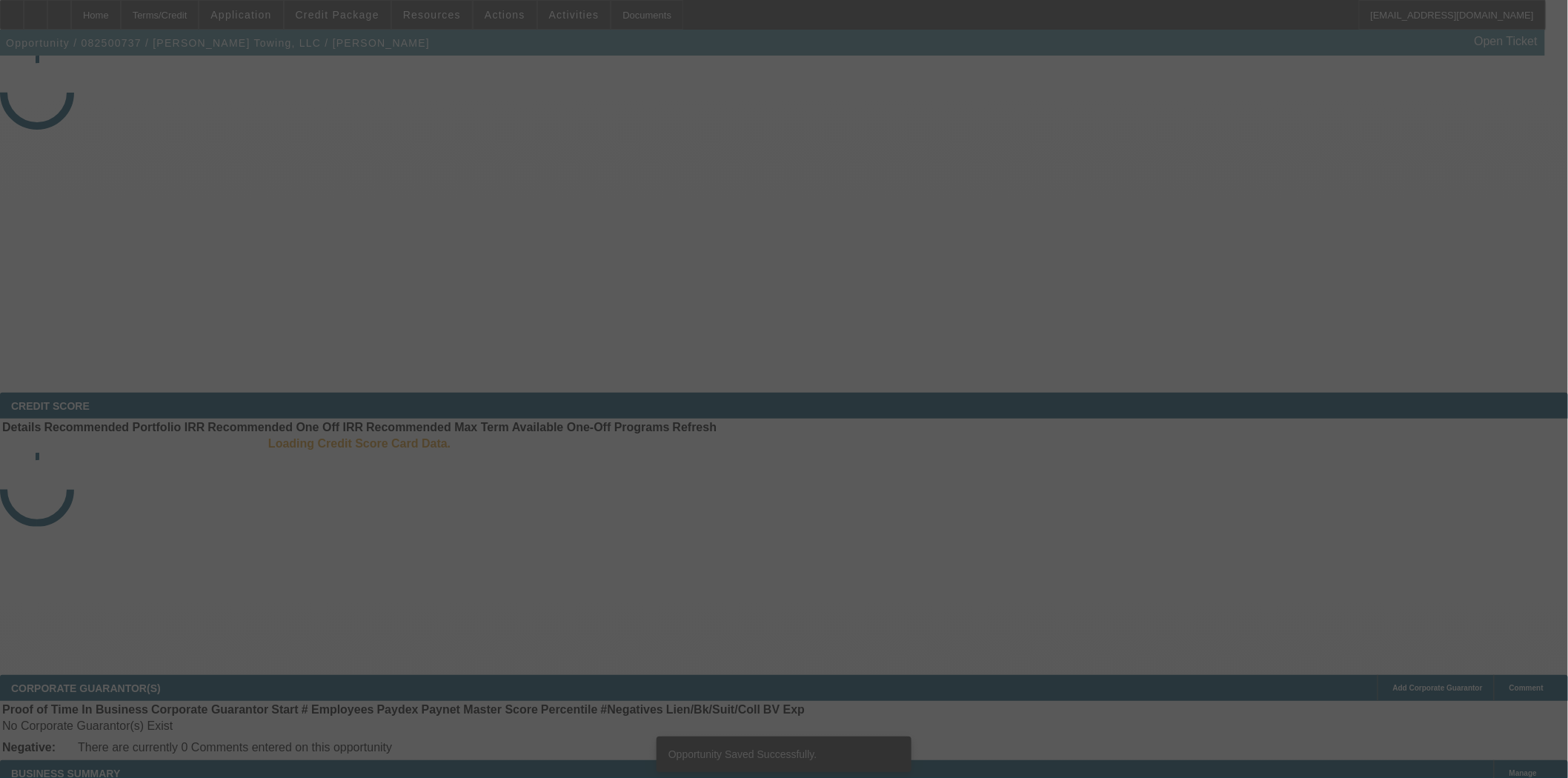
select select "3"
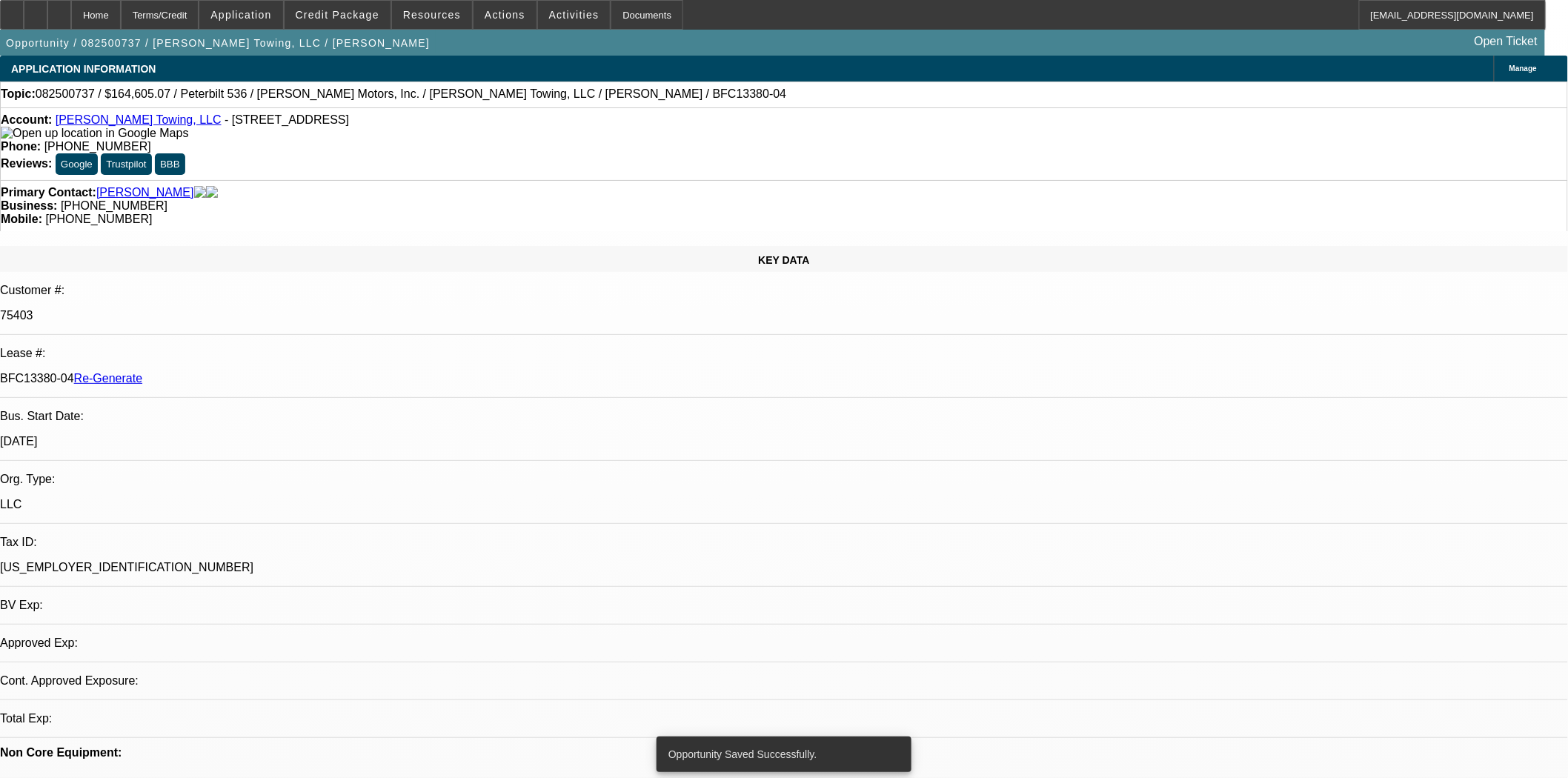
select select "0"
select select "2"
select select "0"
select select "6"
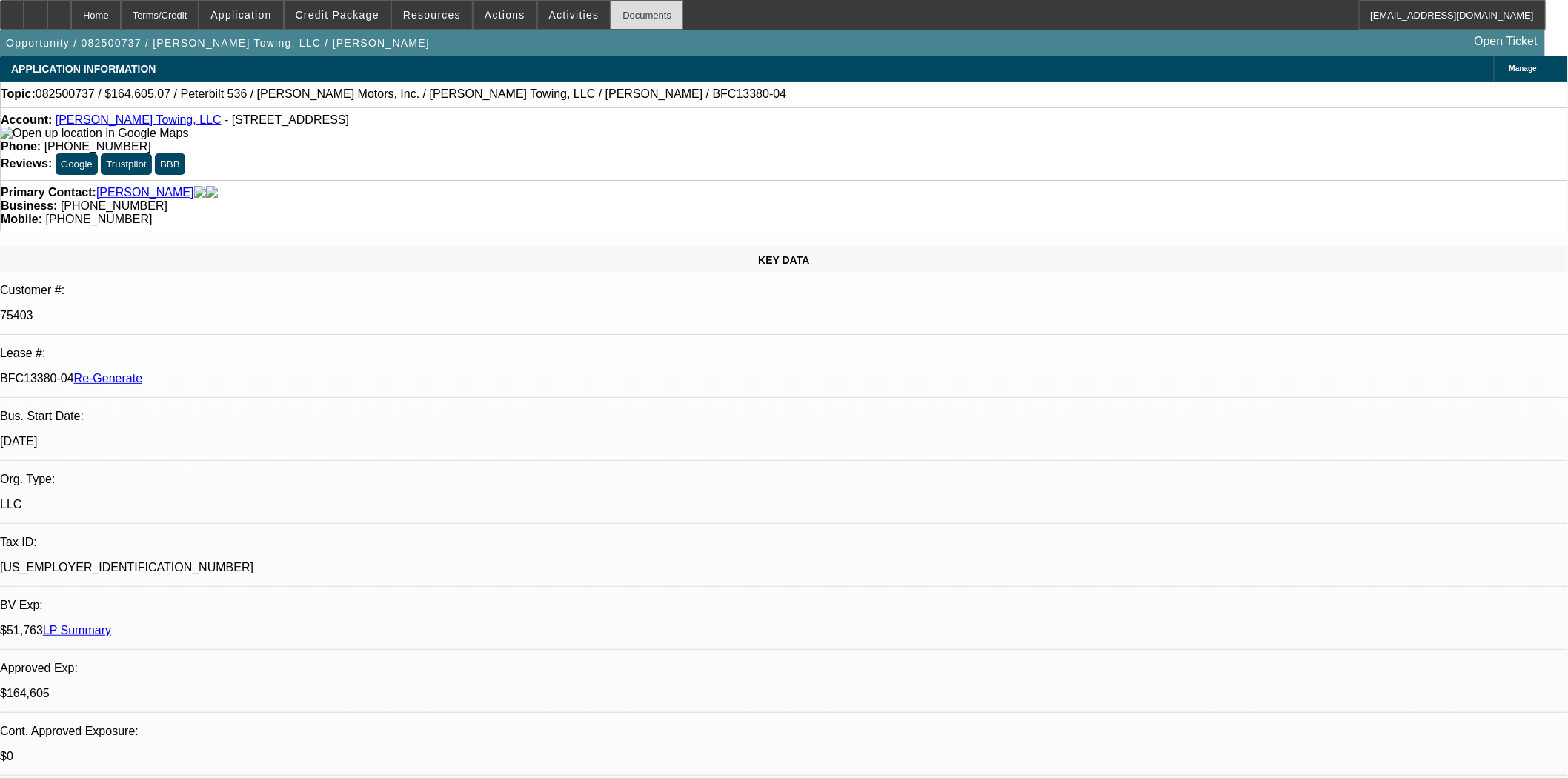
click at [616, 10] on div "Documents" at bounding box center [647, 15] width 73 height 30
drag, startPoint x: 85, startPoint y: 219, endPoint x: 317, endPoint y: 32, distance: 298.0
click at [84, 246] on div "KEY DATA" at bounding box center [784, 259] width 1568 height 26
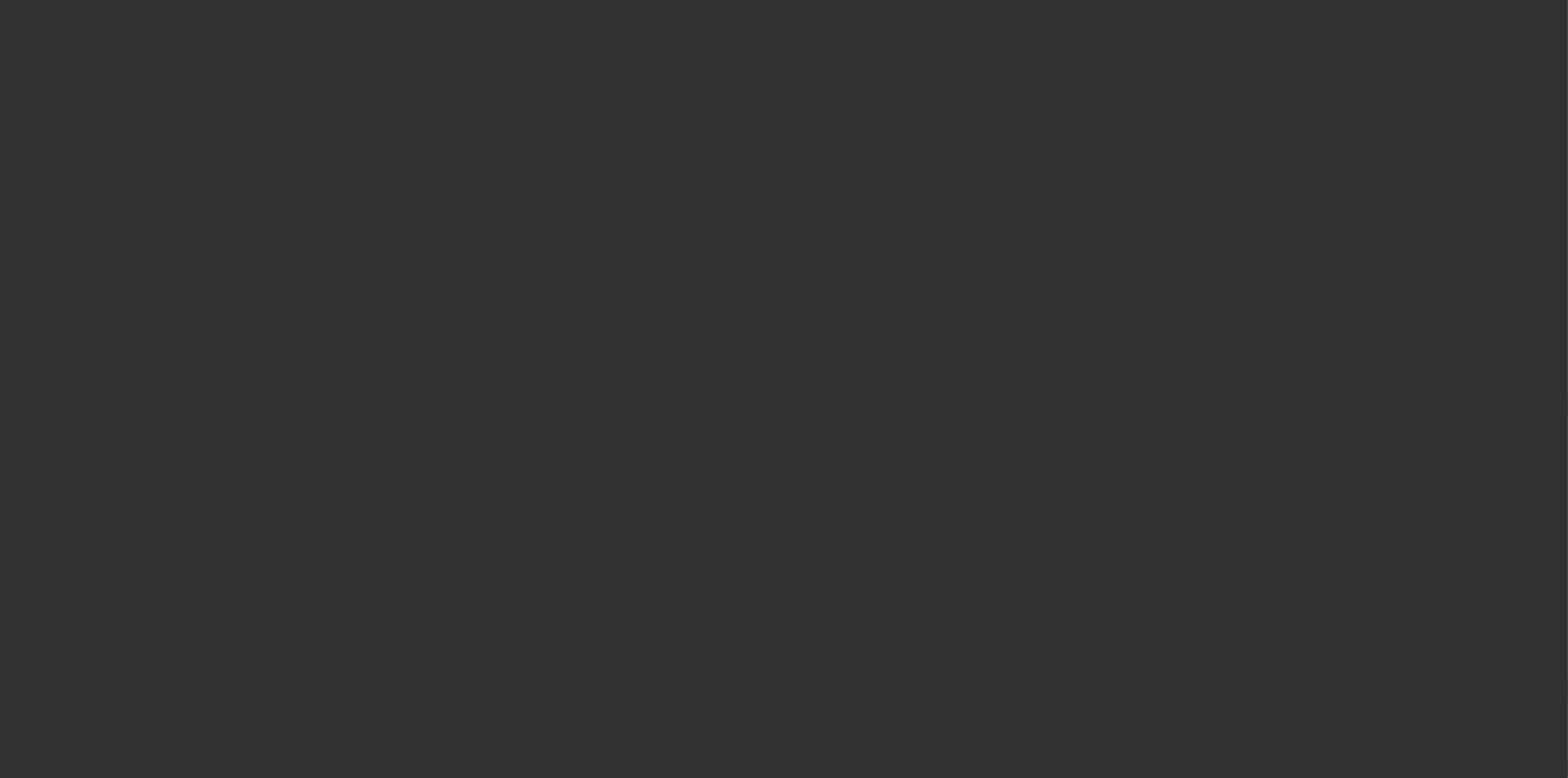
select select "3"
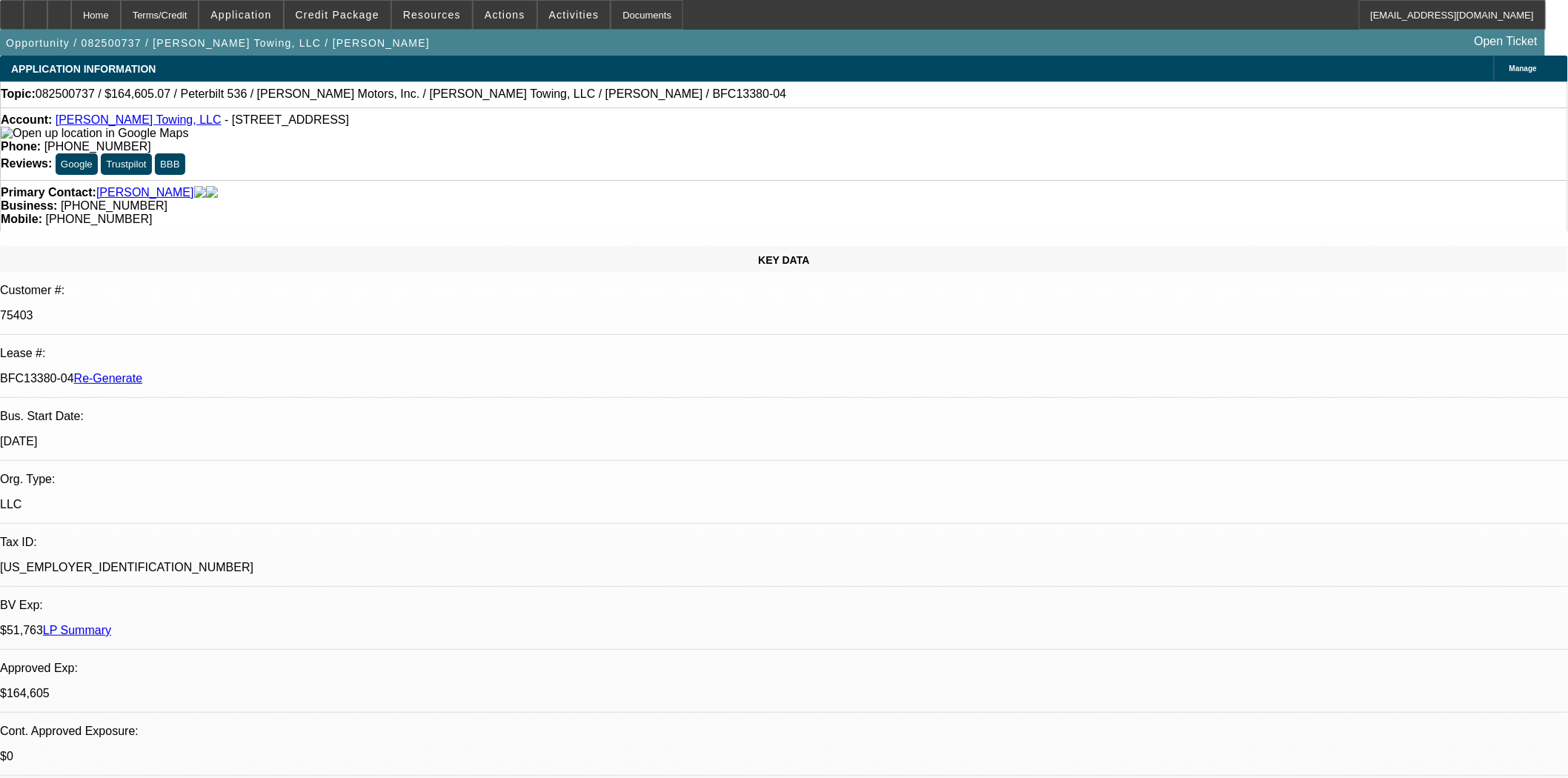
select select "0"
select select "2"
select select "0"
select select "6"
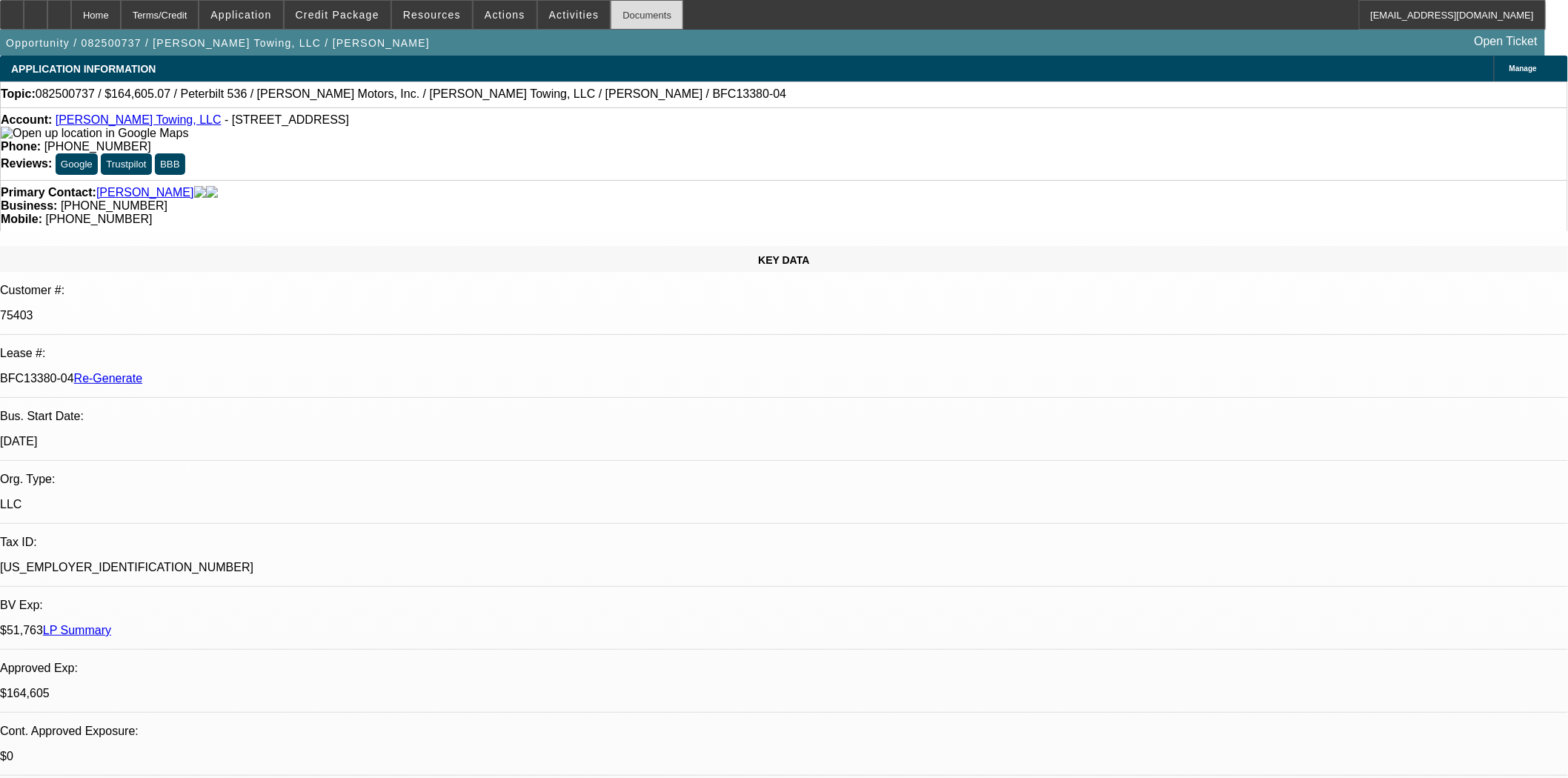
click at [632, 13] on div "Documents" at bounding box center [647, 15] width 73 height 30
